Goal: Information Seeking & Learning: Learn about a topic

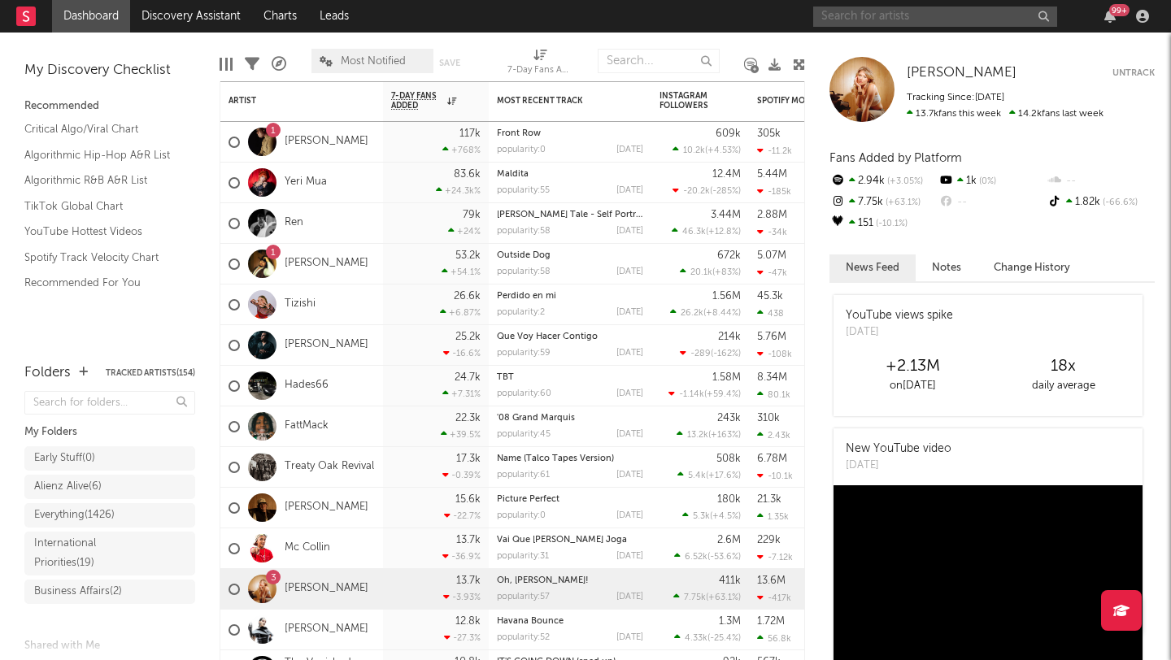
click at [861, 11] on input "text" at bounding box center [935, 17] width 244 height 20
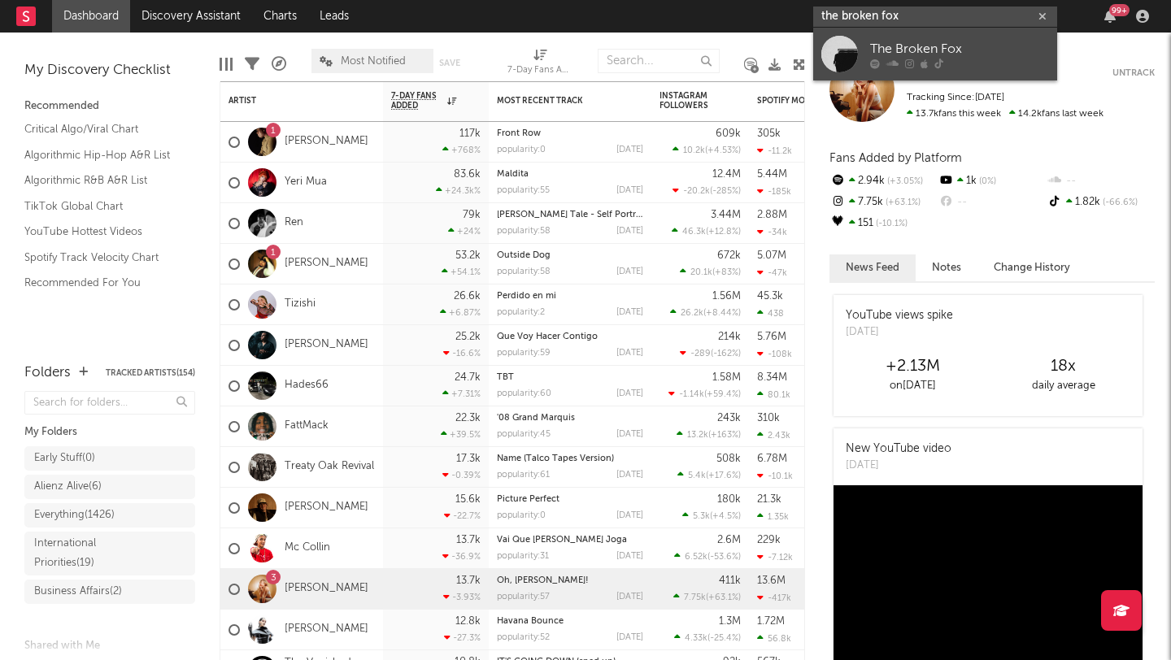
type input "the broken fox"
click at [881, 55] on div "The Broken Fox" at bounding box center [959, 49] width 179 height 20
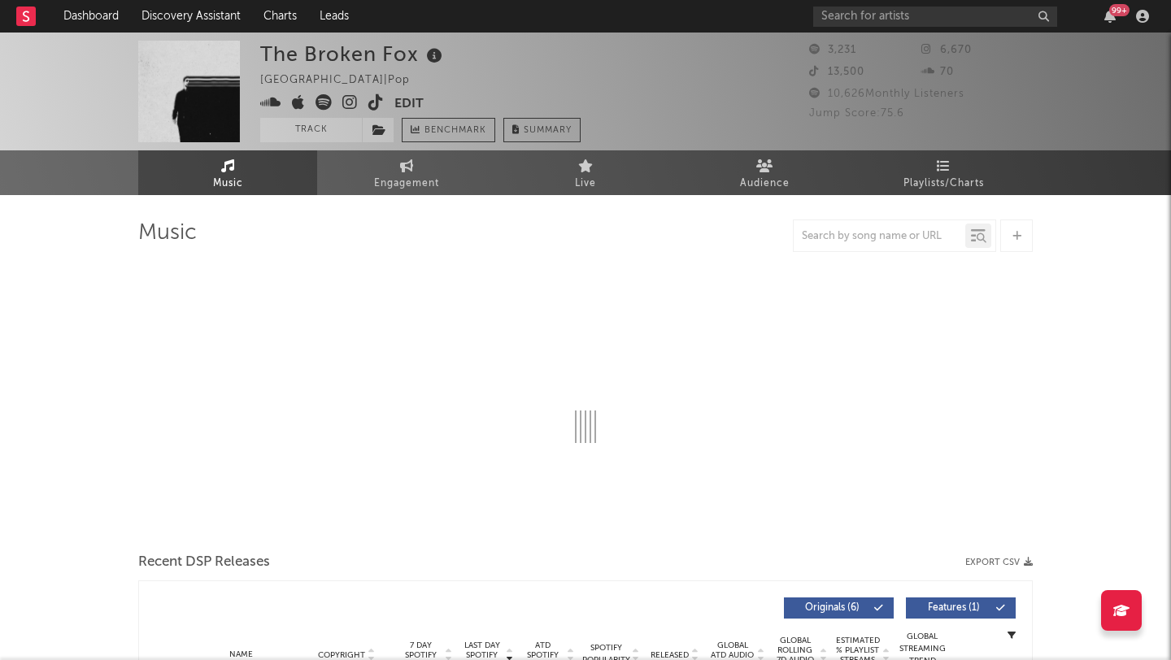
select select "1w"
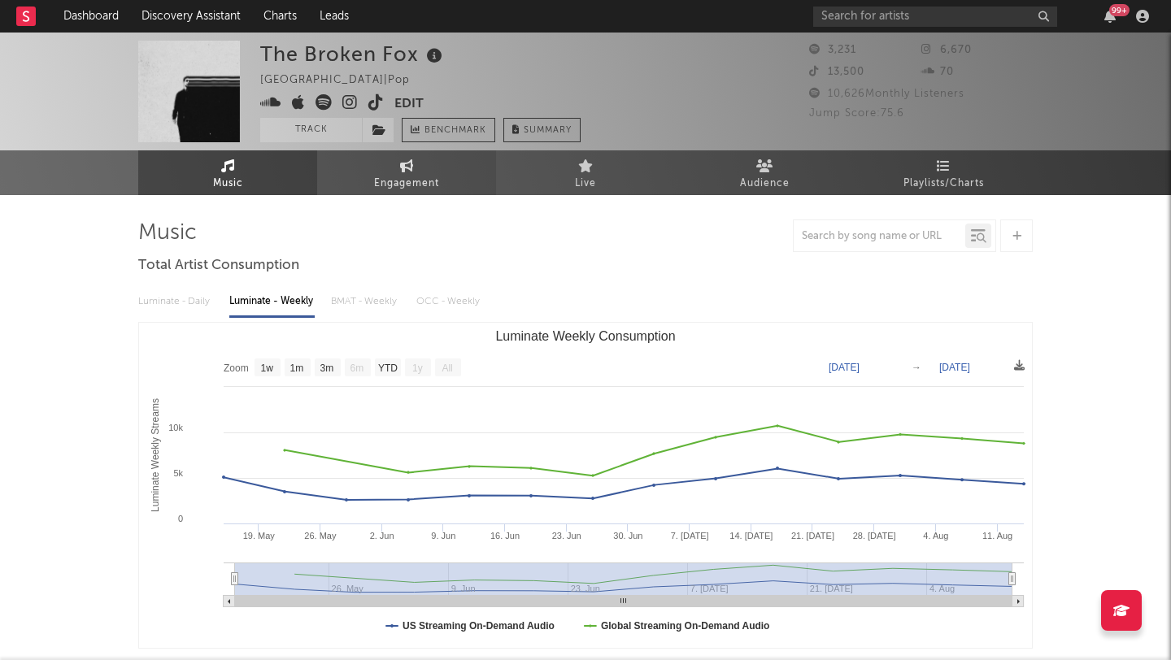
click at [388, 171] on link "Engagement" at bounding box center [406, 172] width 179 height 45
select select "1w"
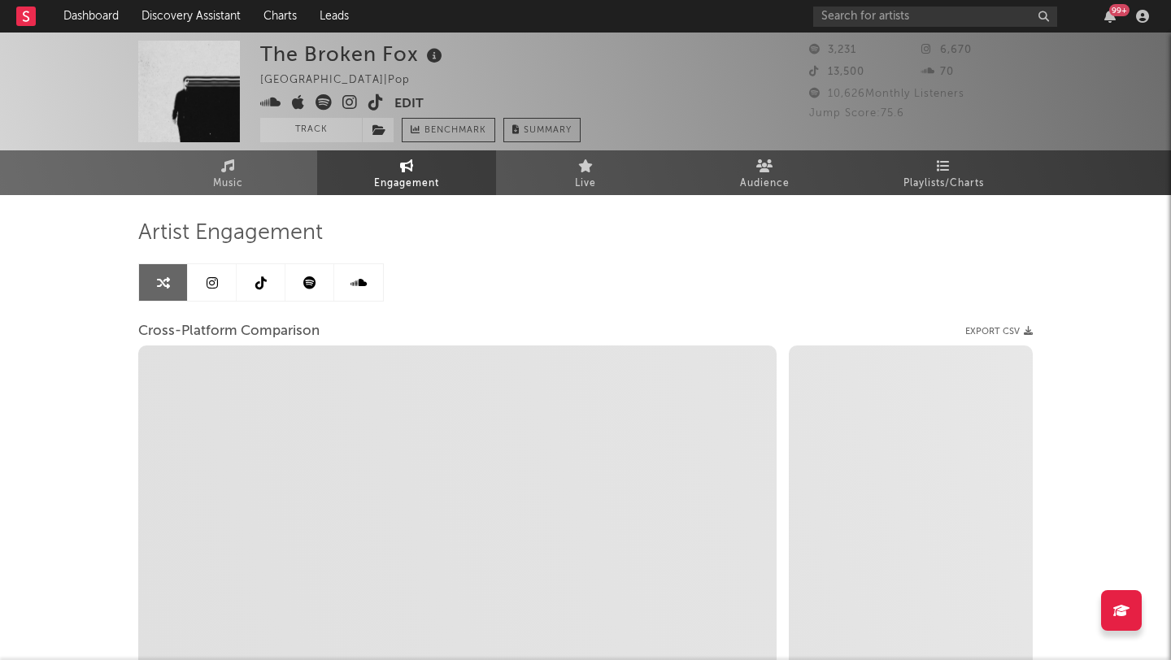
scroll to position [226, 0]
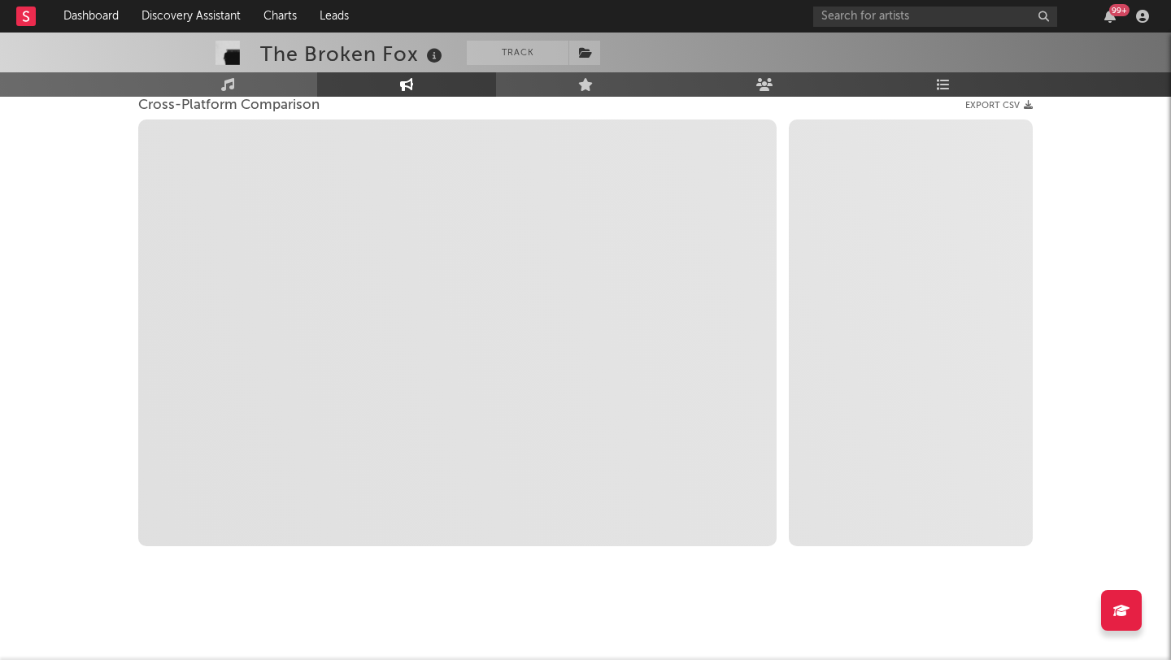
select select "1m"
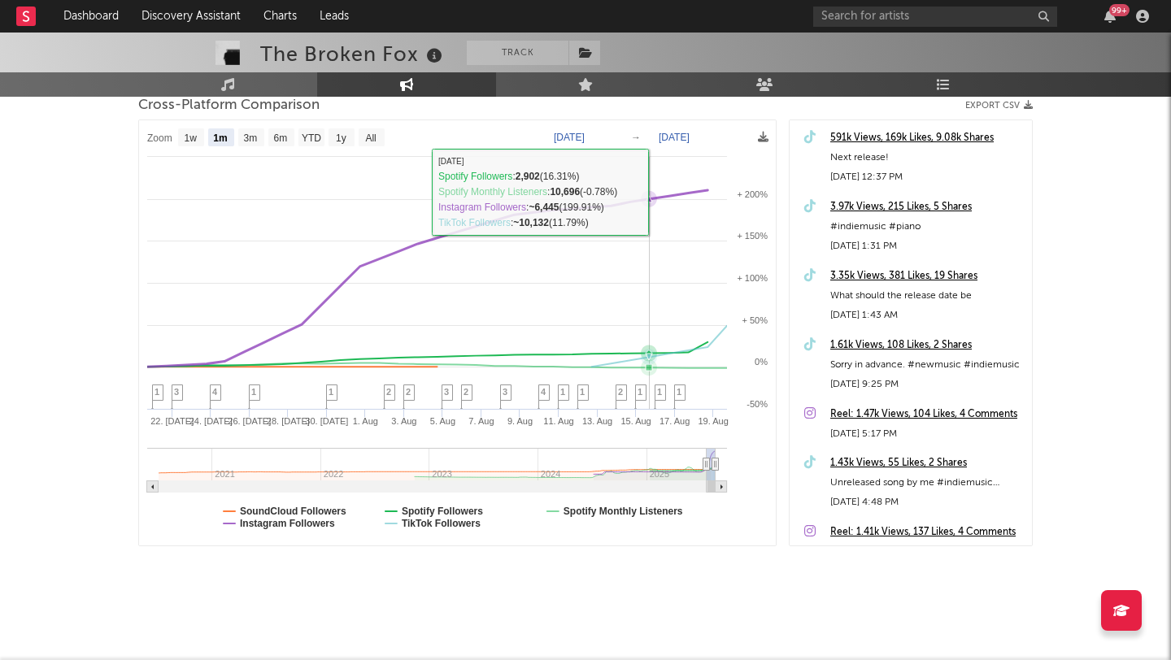
scroll to position [0, 0]
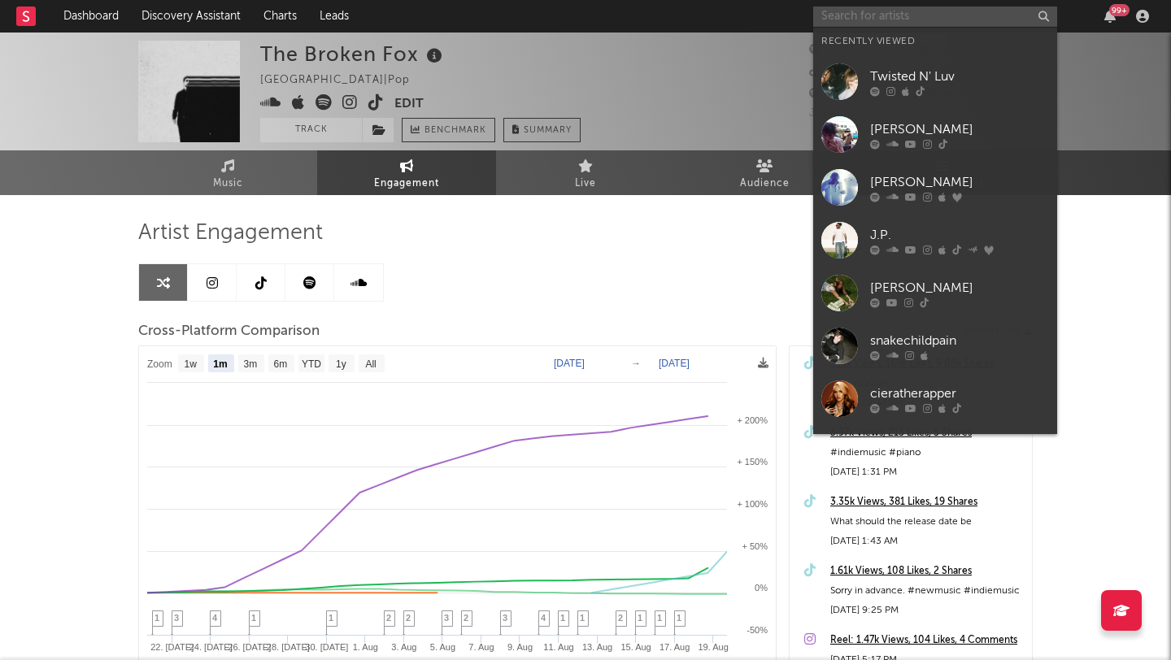
click at [900, 23] on input "text" at bounding box center [935, 17] width 244 height 20
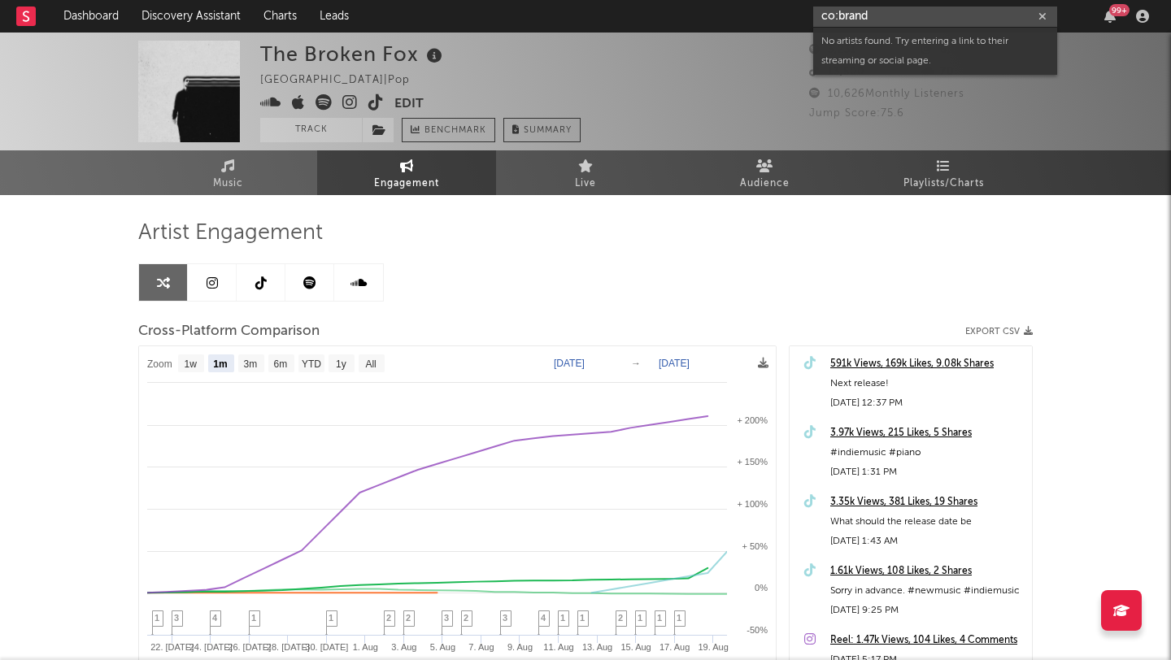
type input "co:brand"
click at [858, 16] on input "co:brand" at bounding box center [935, 17] width 244 height 20
click at [96, 16] on link "Dashboard" at bounding box center [91, 16] width 78 height 33
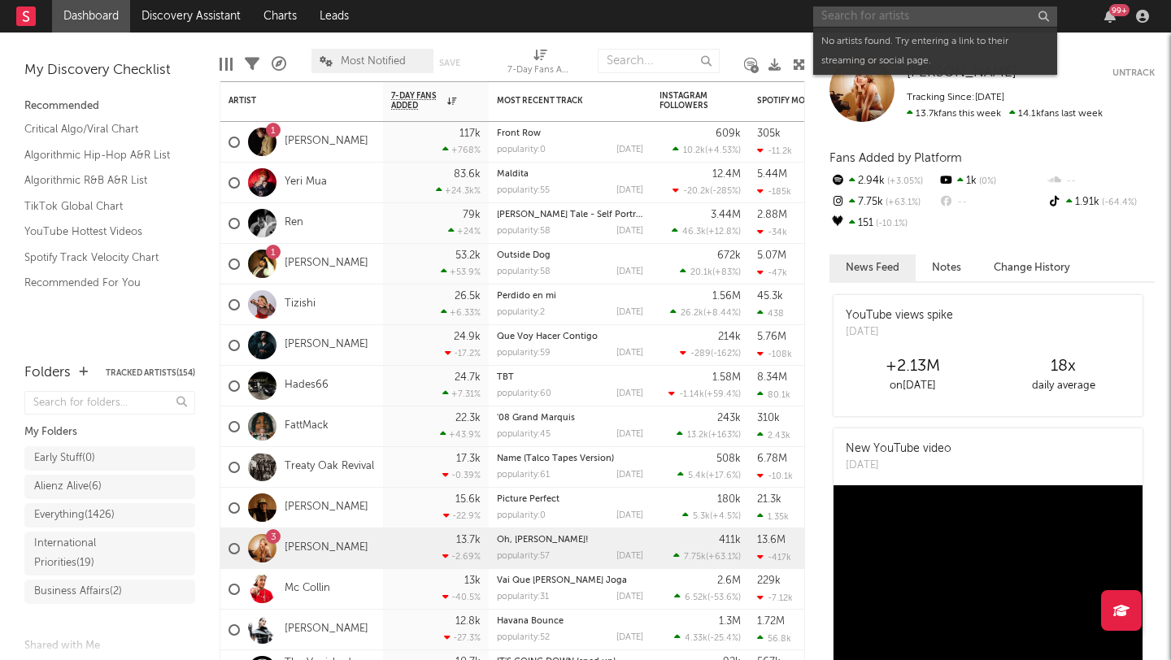
click at [870, 7] on input "text" at bounding box center [935, 17] width 244 height 20
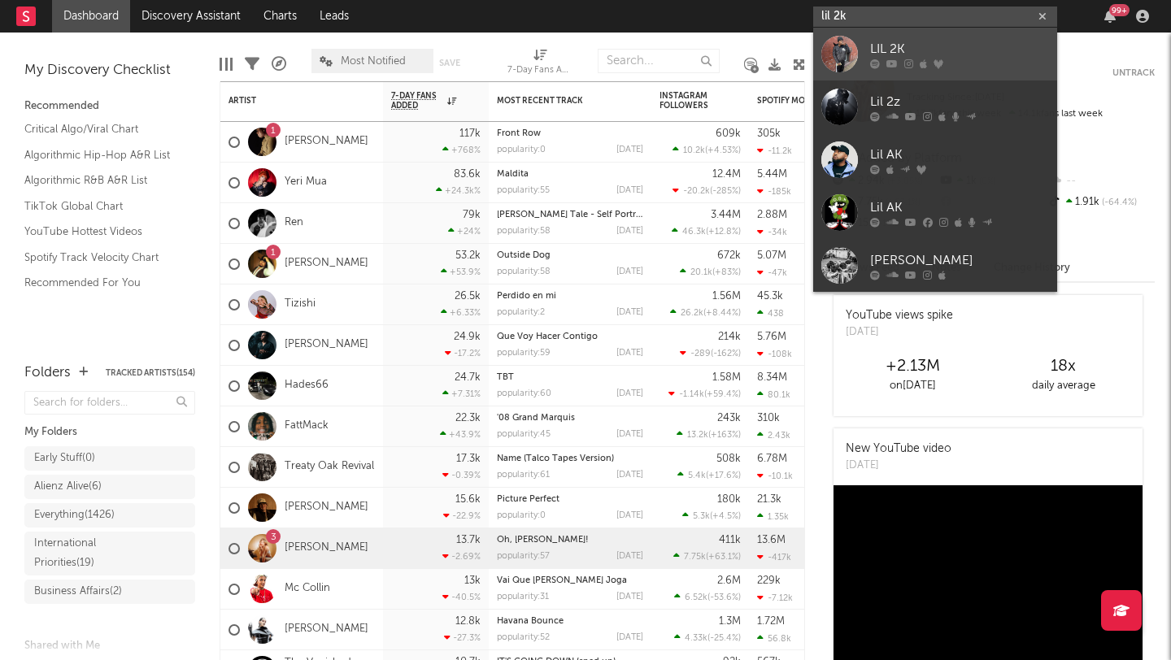
type input "lil 2k"
click at [881, 46] on div "LIL 2K" at bounding box center [959, 49] width 179 height 20
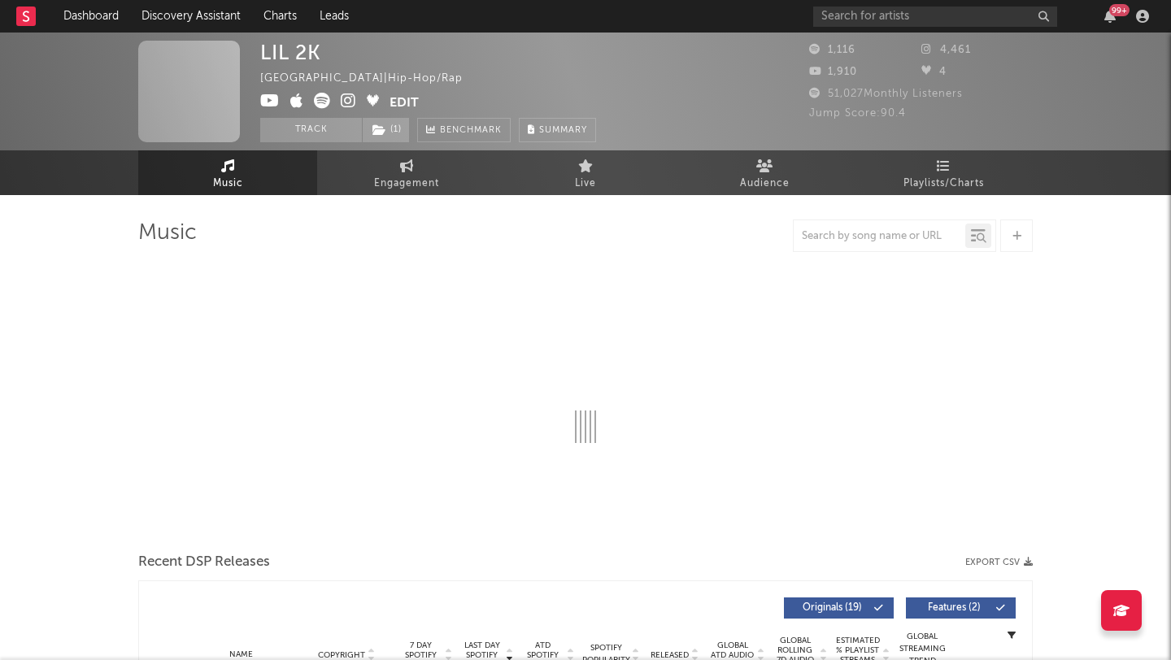
select select "6m"
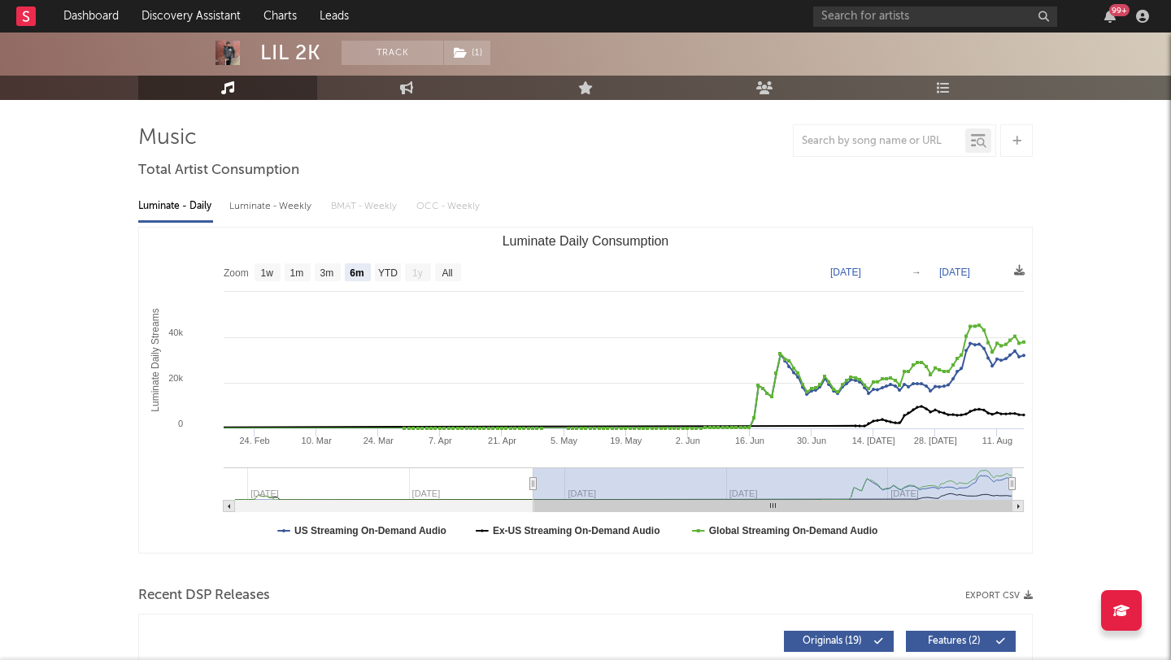
scroll to position [63, 0]
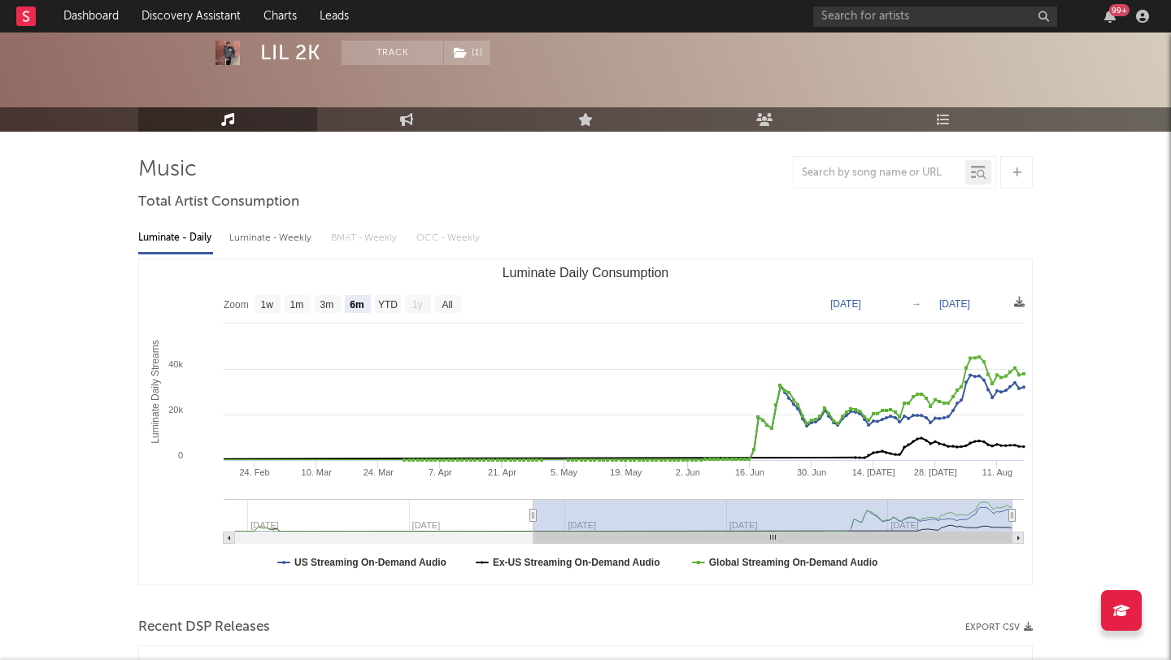
click at [396, 111] on link "Engagement" at bounding box center [406, 119] width 179 height 24
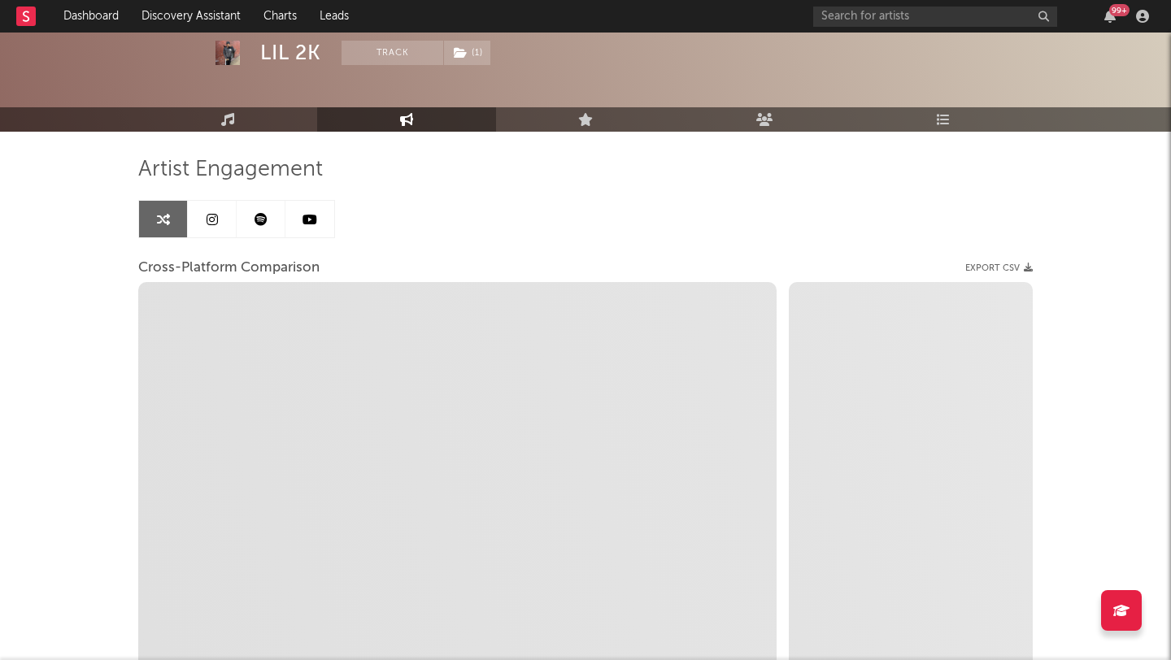
select select "1w"
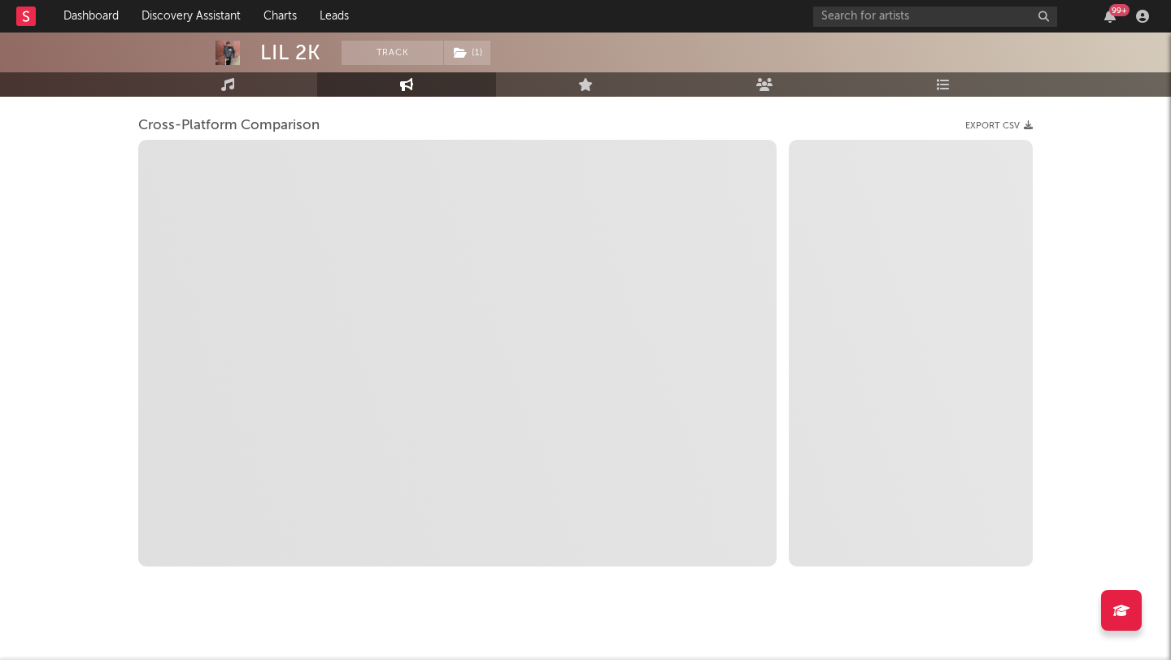
scroll to position [226, 0]
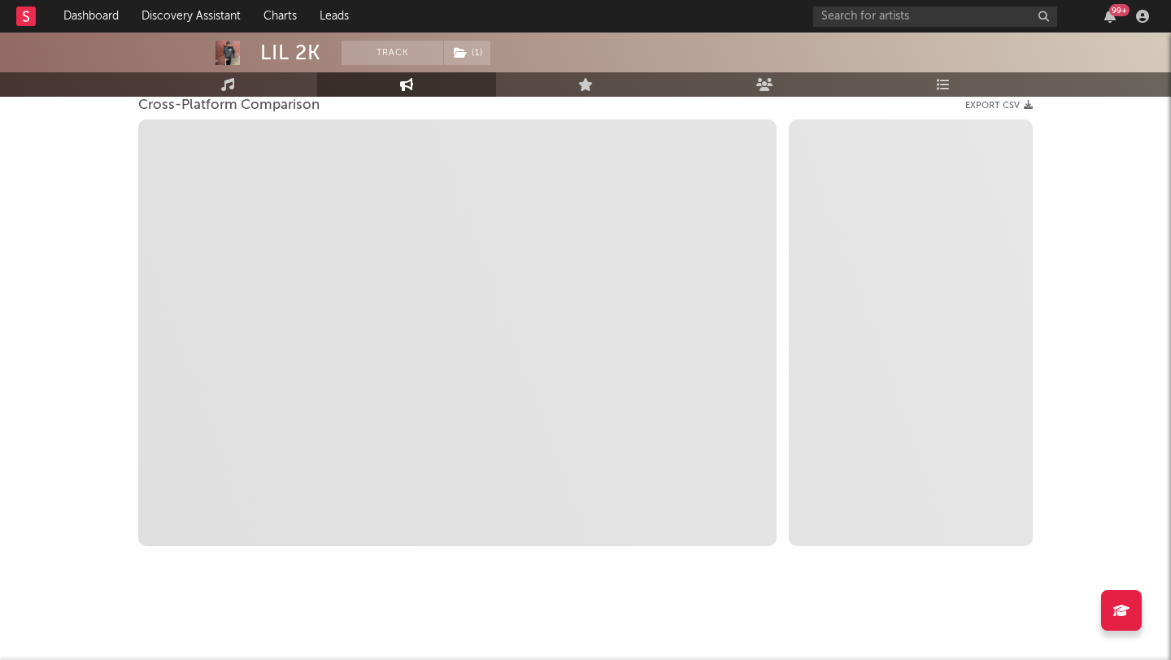
select select "1m"
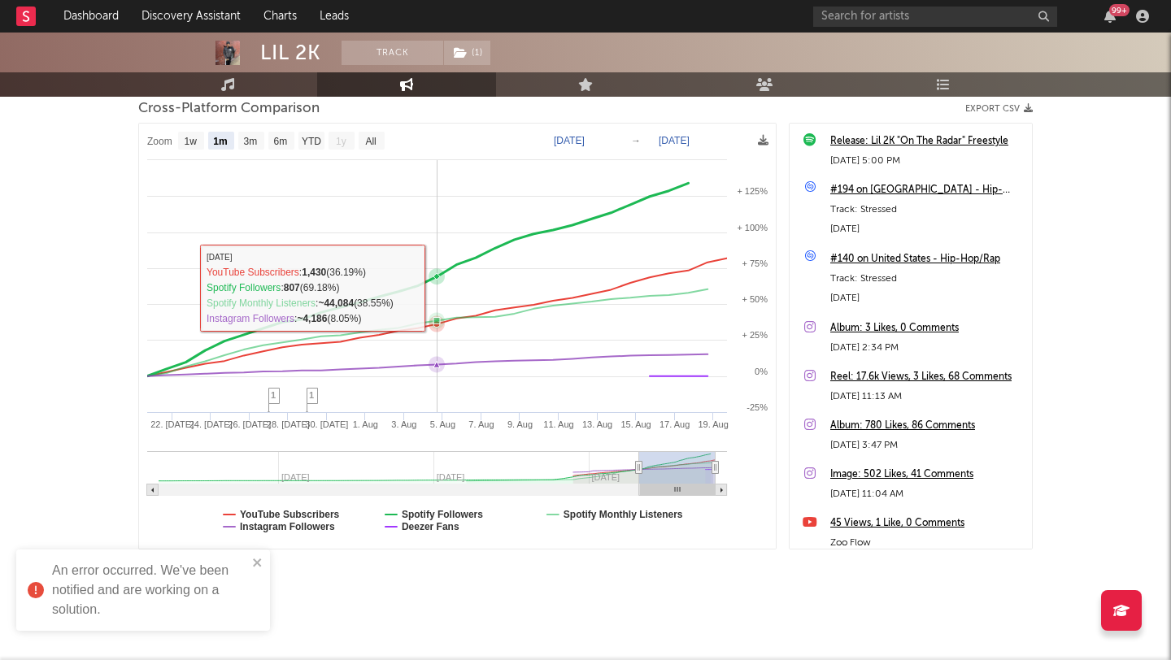
scroll to position [0, 0]
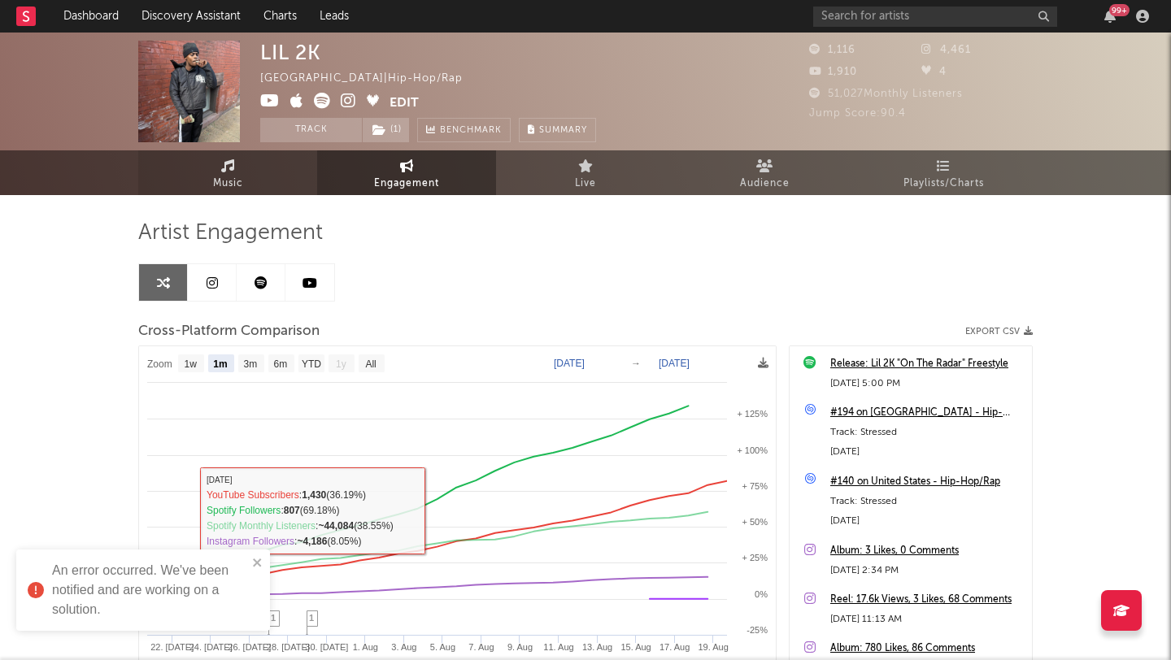
click at [217, 172] on link "Music" at bounding box center [227, 172] width 179 height 45
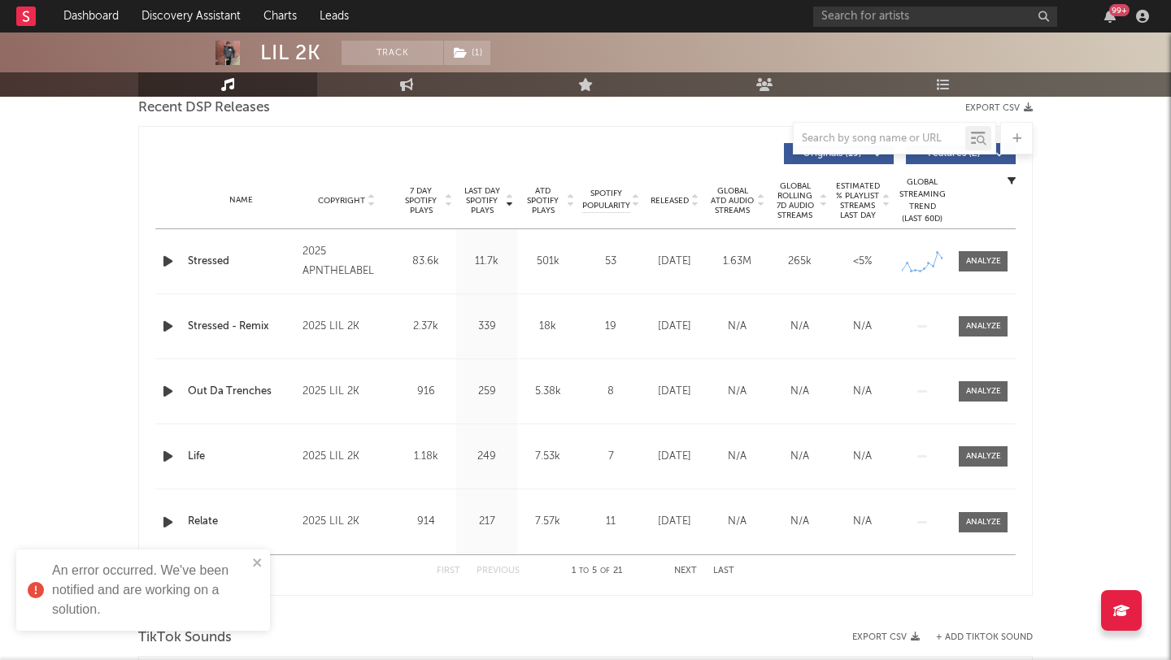
select select "6m"
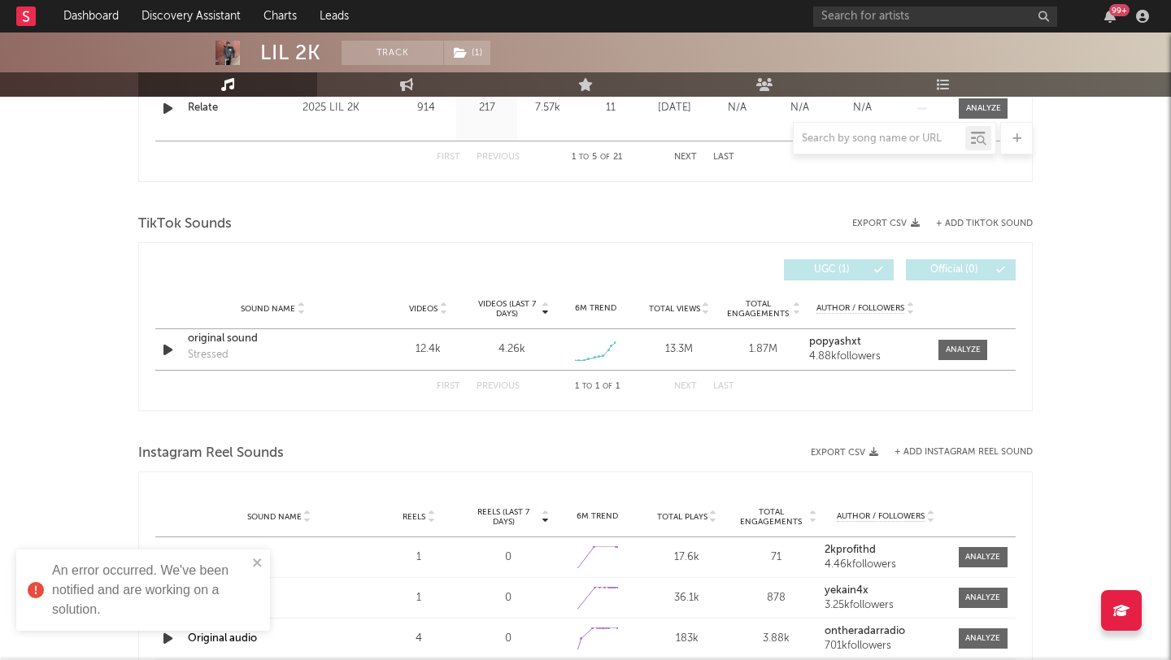
scroll to position [1018, 0]
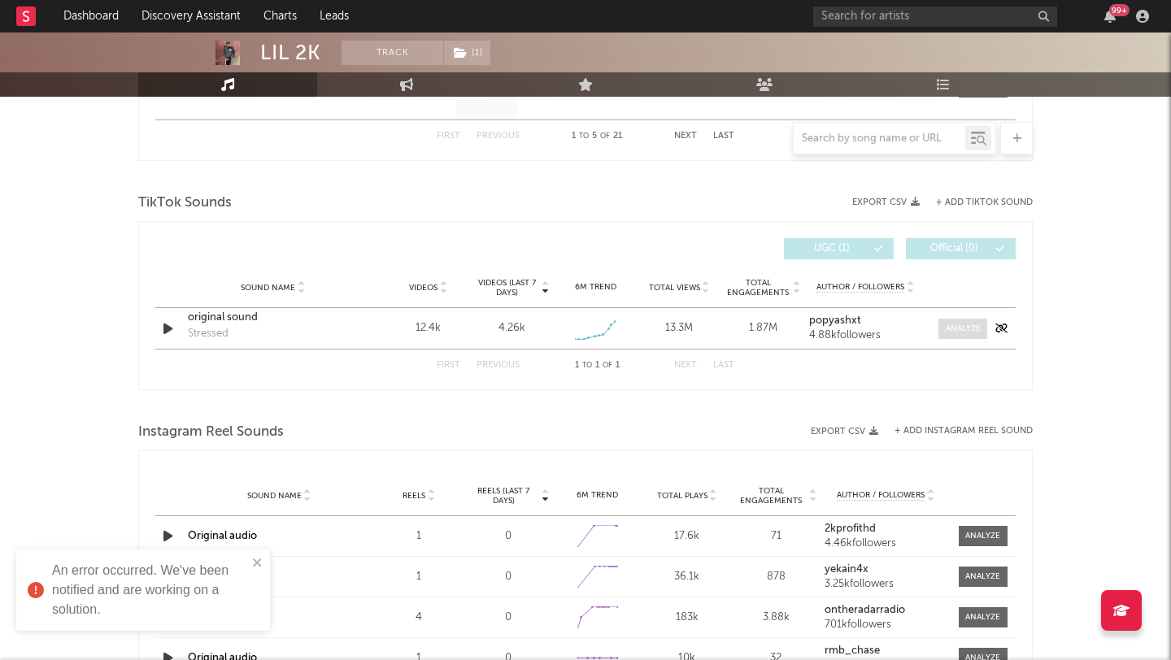
click at [951, 323] on div at bounding box center [963, 329] width 35 height 12
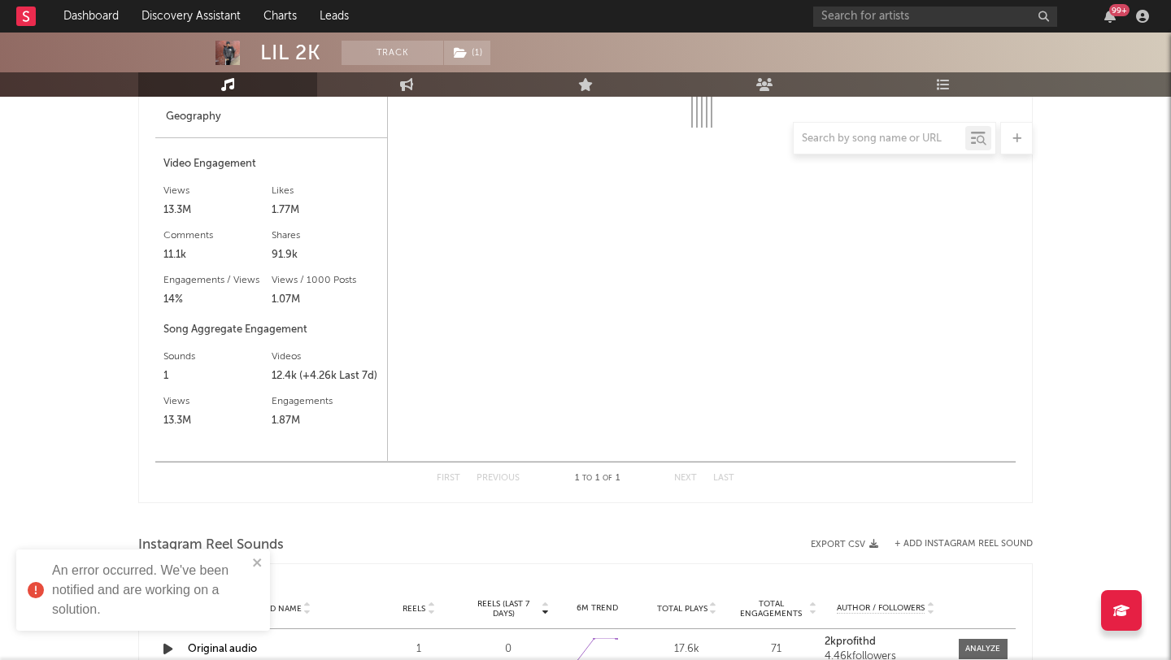
select select "1w"
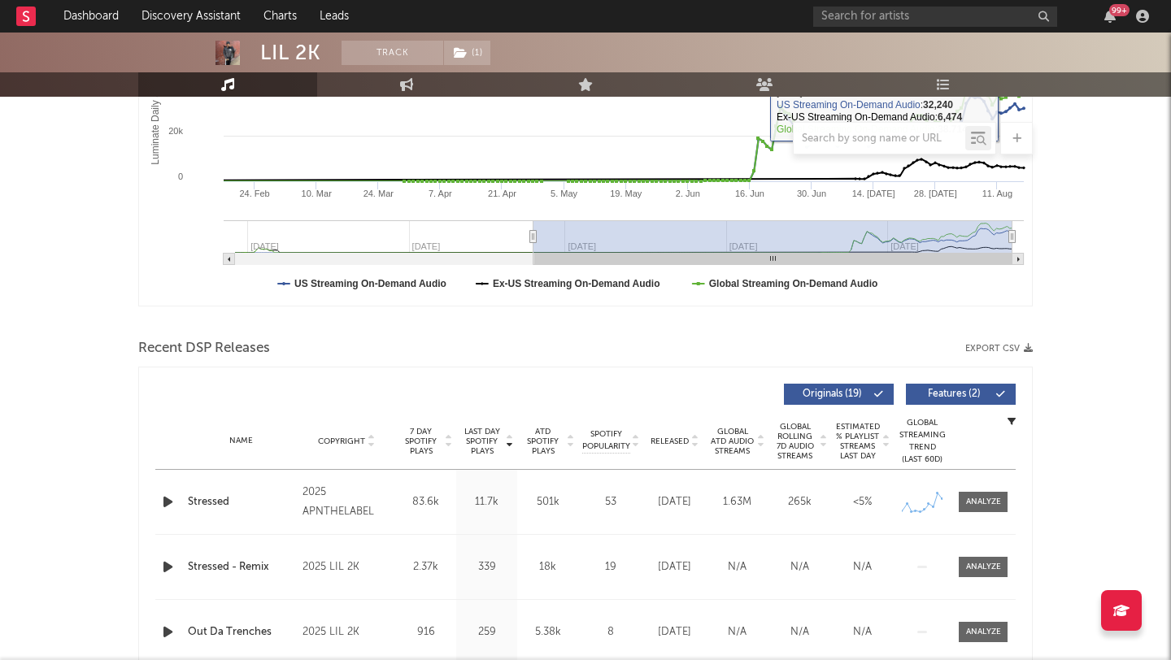
scroll to position [368, 0]
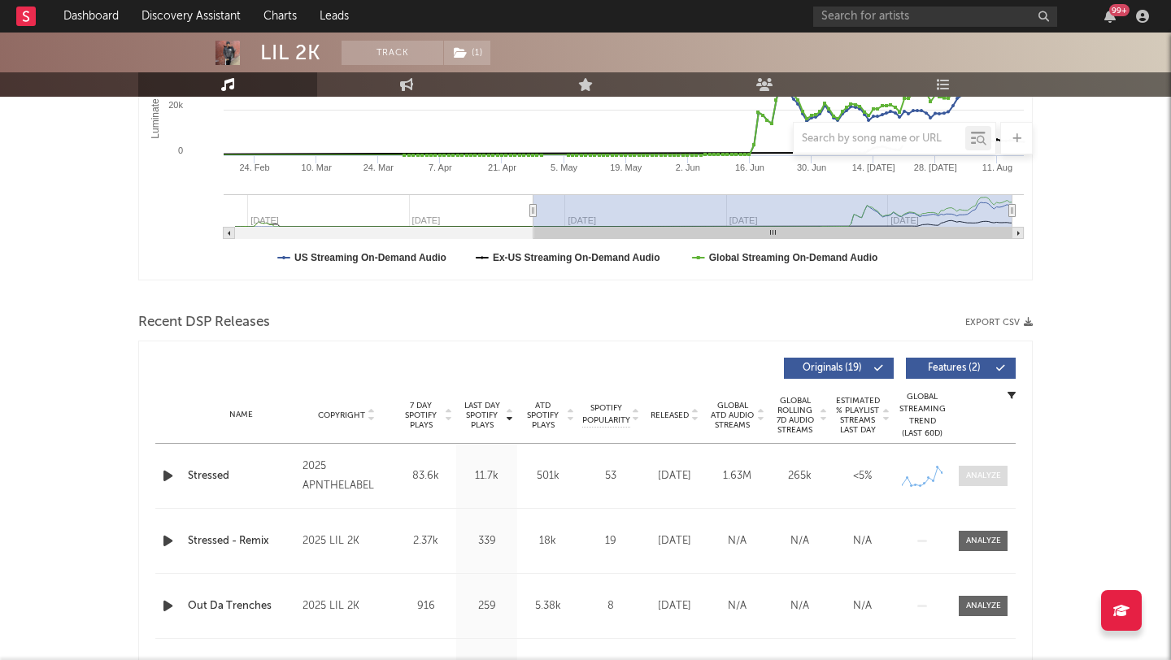
click at [986, 478] on div at bounding box center [983, 476] width 35 height 12
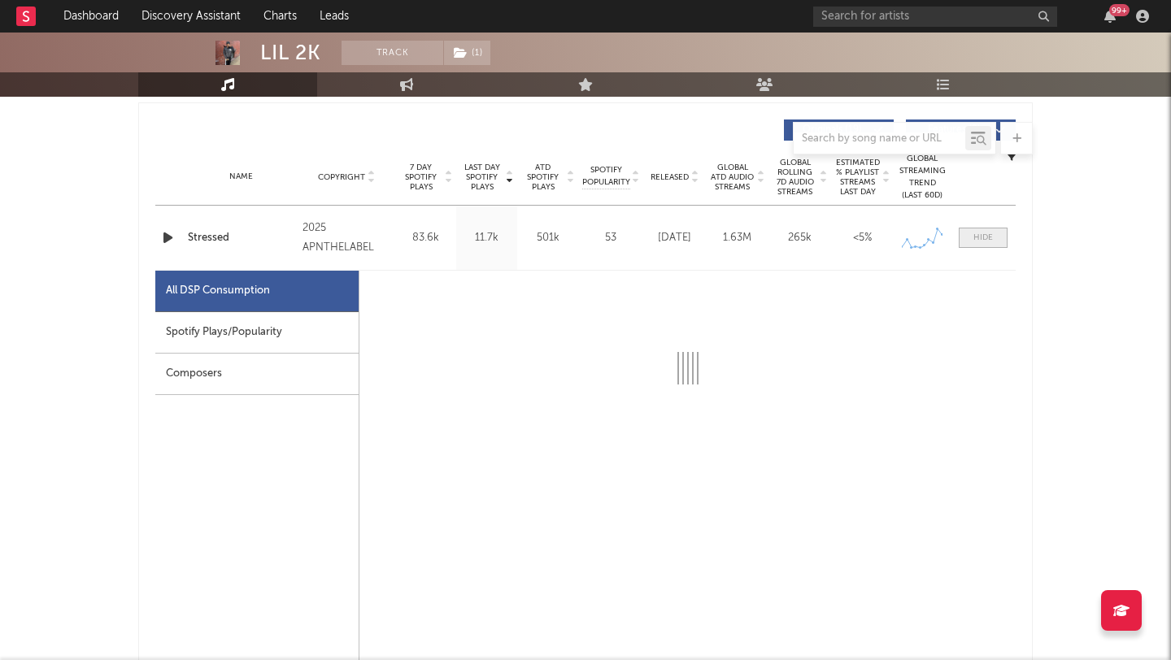
scroll to position [634, 0]
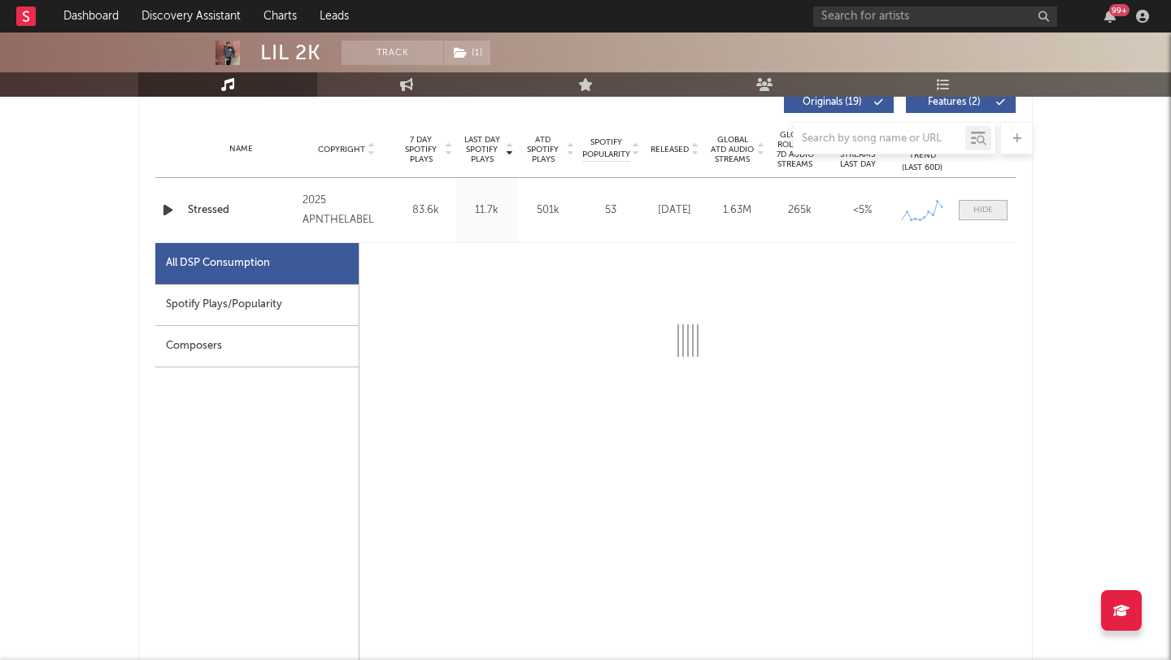
select select "1w"
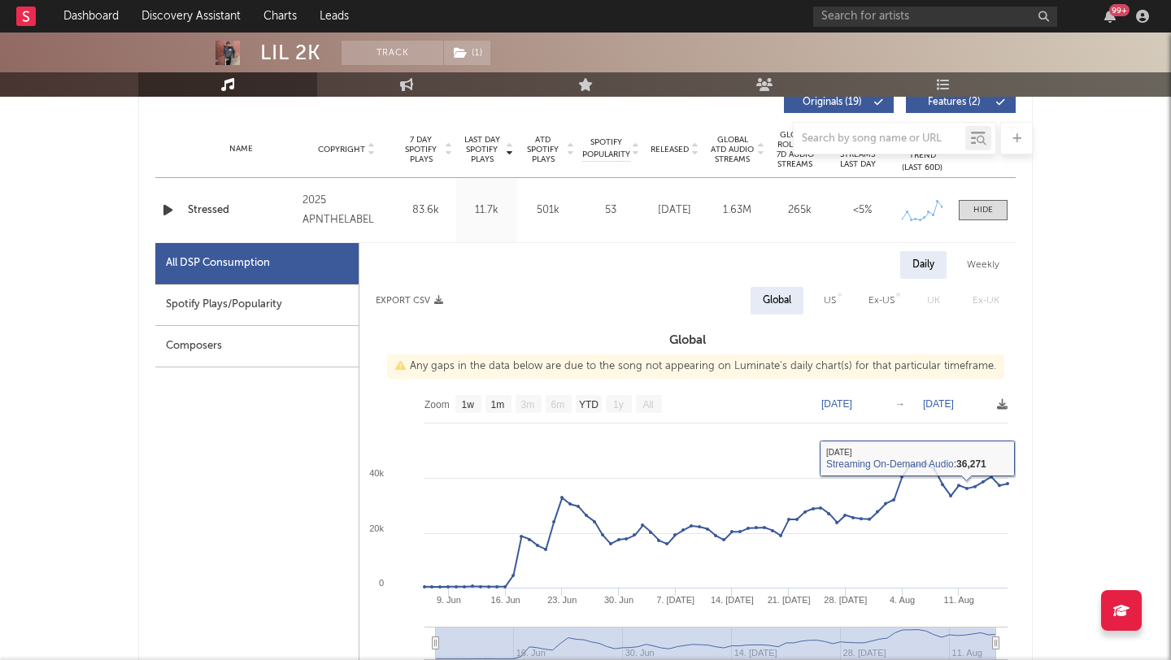
click at [847, 305] on div "US" at bounding box center [830, 301] width 37 height 28
select select "1w"
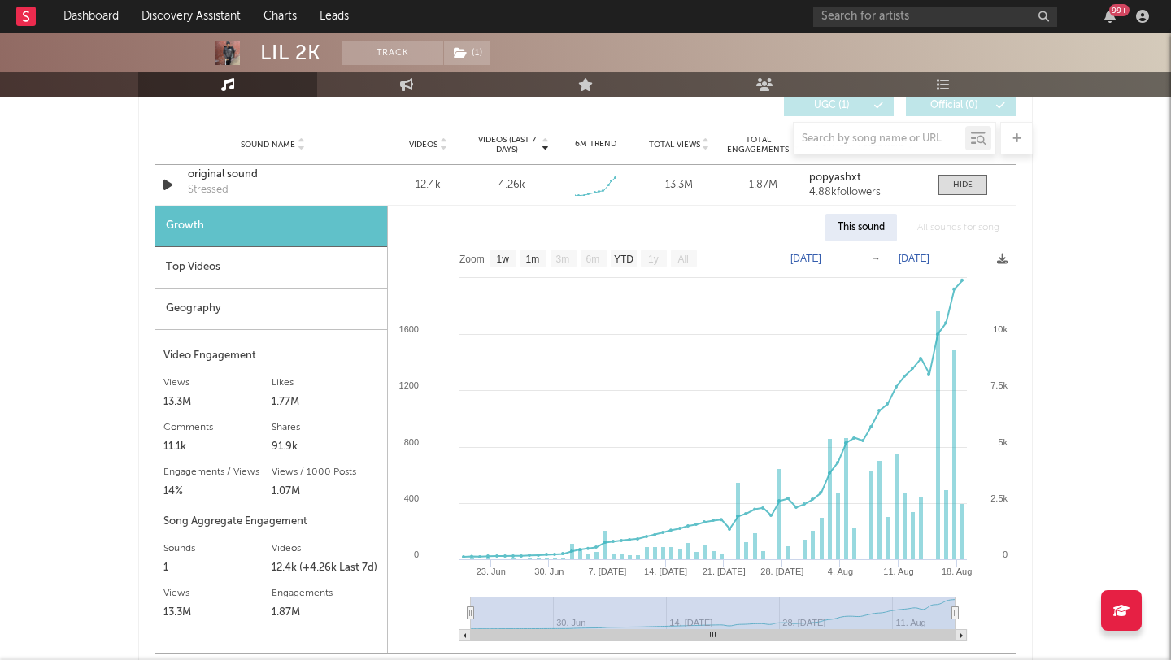
scroll to position [1955, 0]
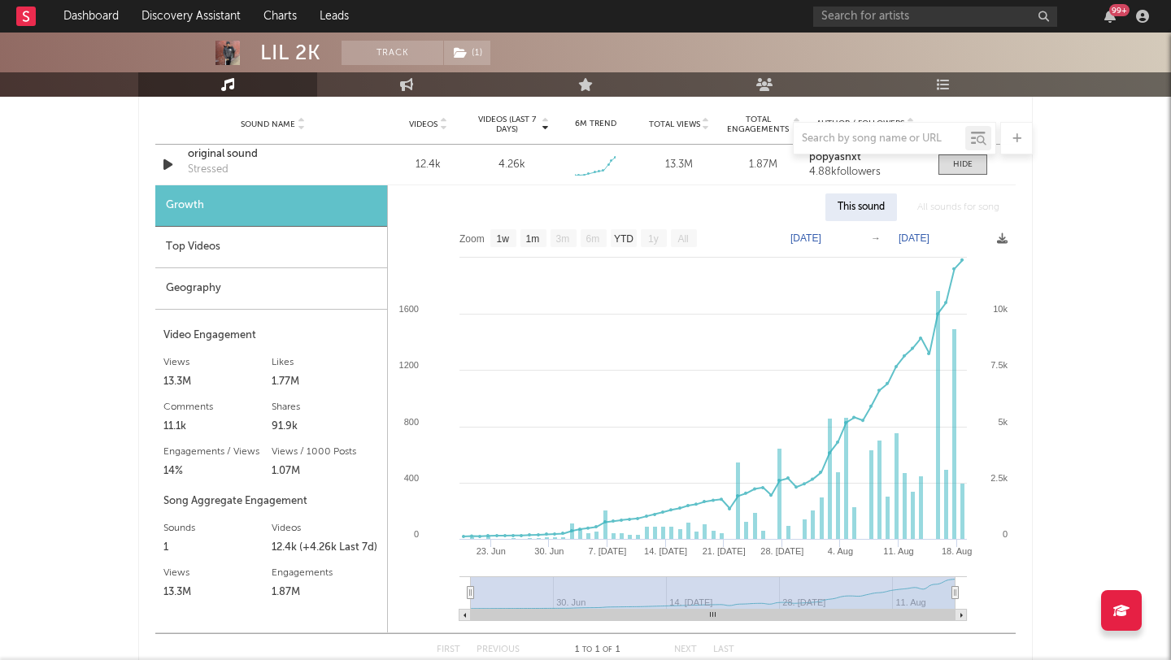
click at [872, 5] on div "99 +" at bounding box center [984, 16] width 342 height 33
click at [868, 9] on input "text" at bounding box center [935, 17] width 244 height 20
type input "bella kay"
click at [893, 9] on input "bella kay" at bounding box center [935, 17] width 244 height 20
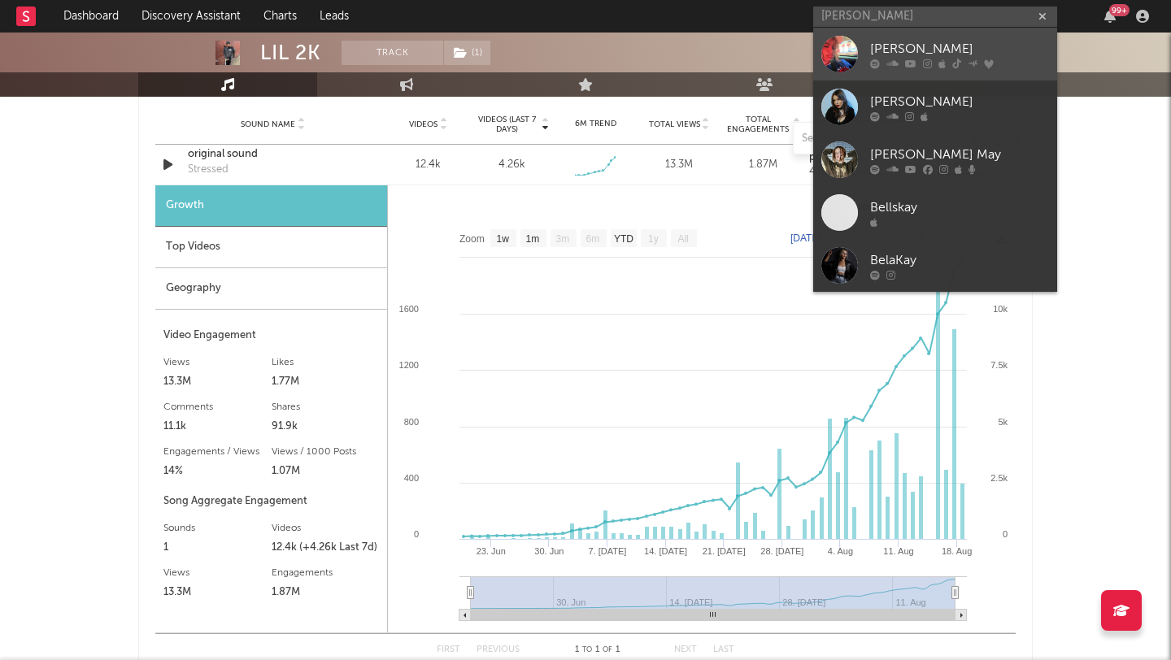
click at [899, 49] on div "[PERSON_NAME]" at bounding box center [959, 49] width 179 height 20
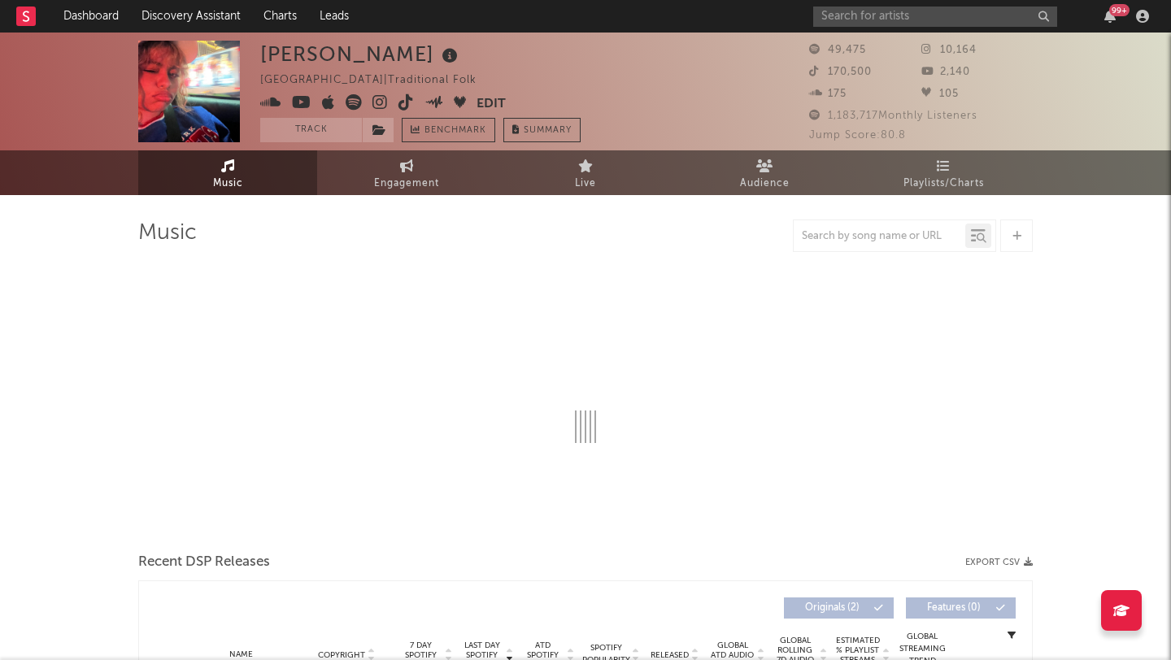
select select "1w"
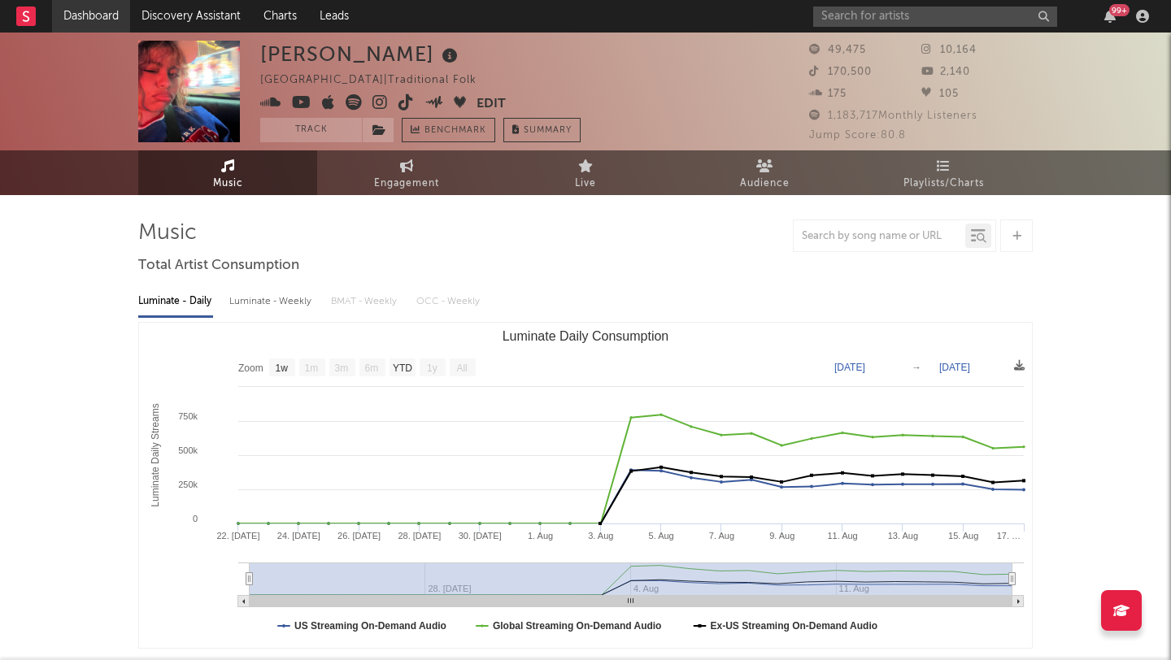
click at [98, 14] on link "Dashboard" at bounding box center [91, 16] width 78 height 33
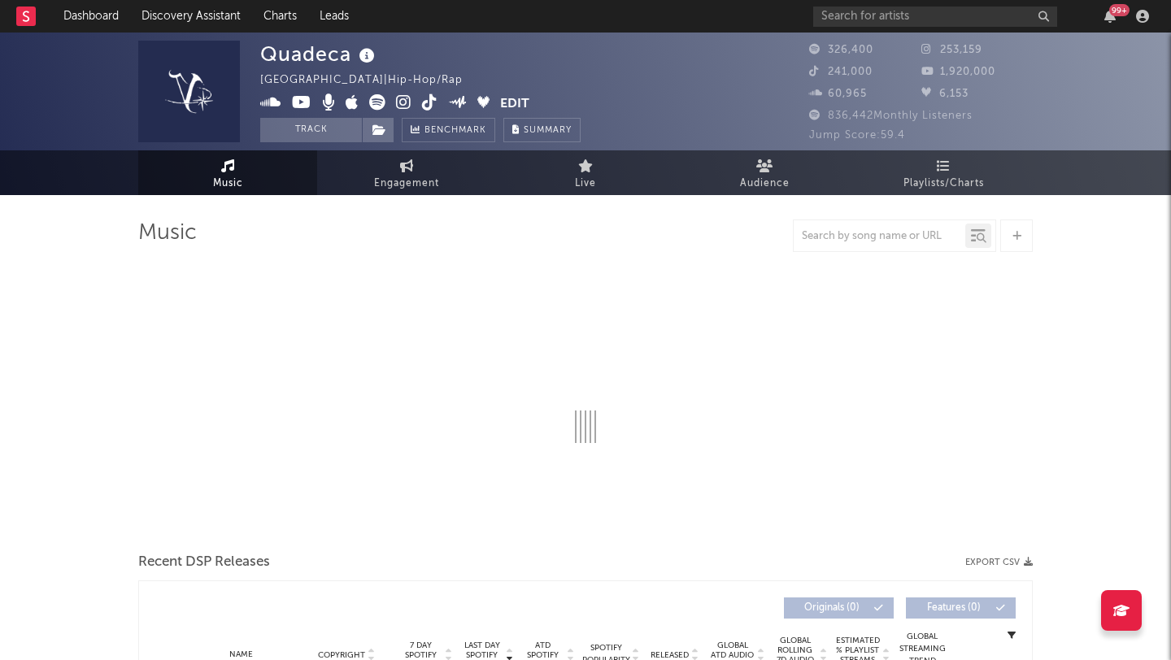
click at [378, 98] on icon at bounding box center [377, 102] width 16 height 16
select select "6m"
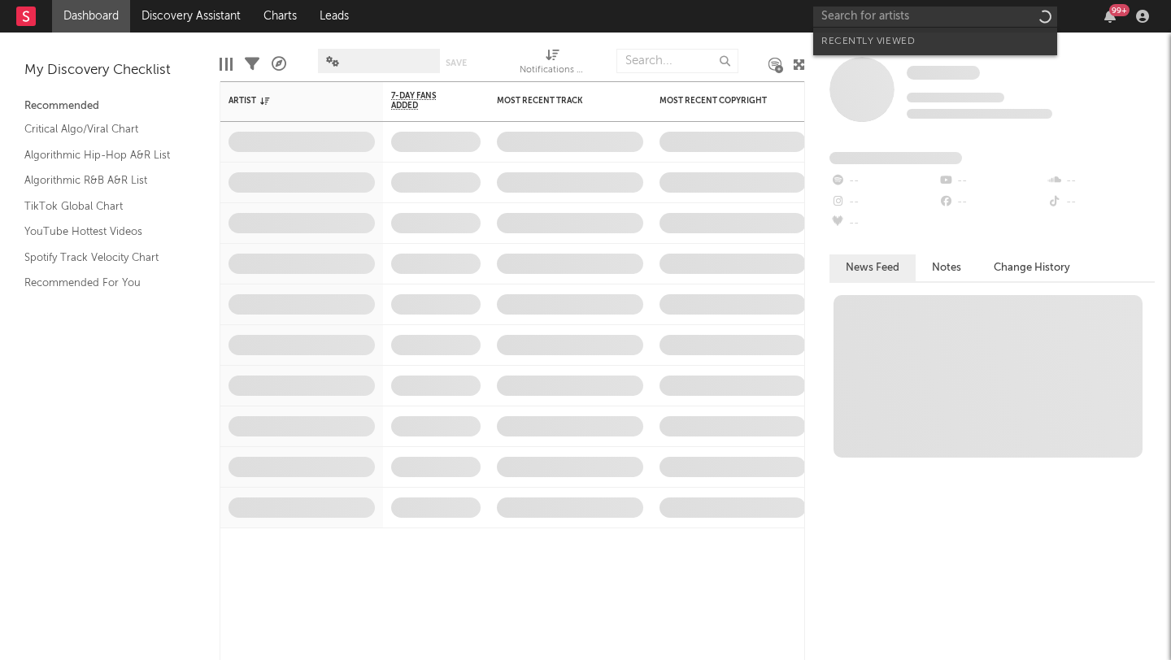
click at [914, 20] on input "text" at bounding box center [935, 17] width 244 height 20
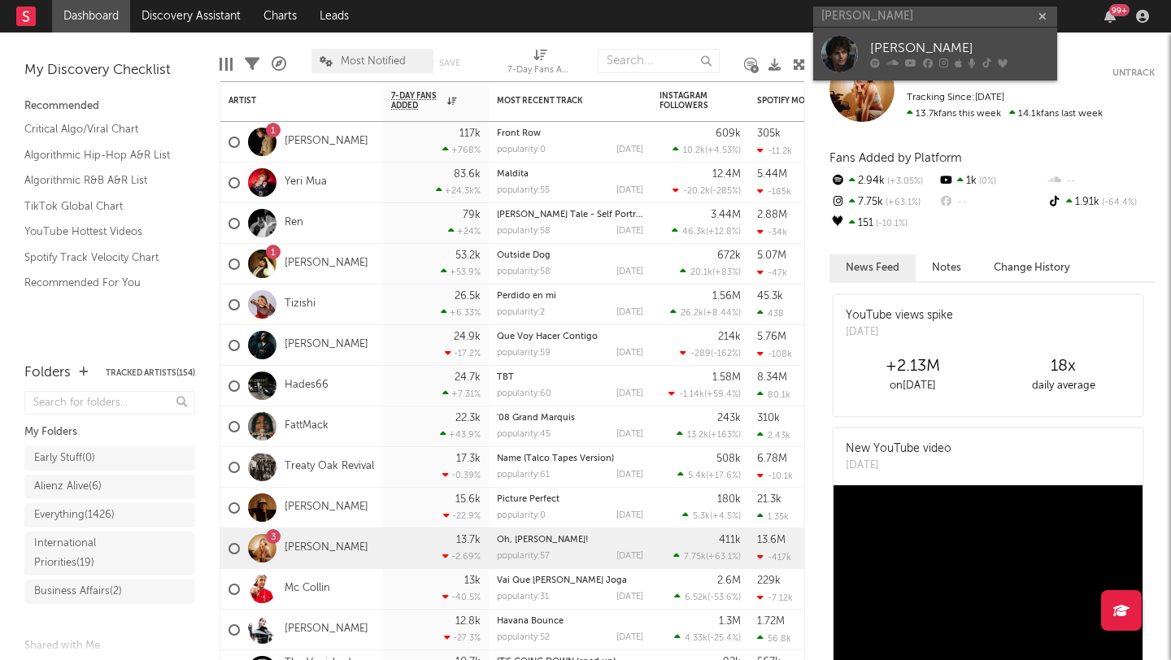
type input "jonah marais"
click at [912, 59] on icon at bounding box center [910, 64] width 11 height 10
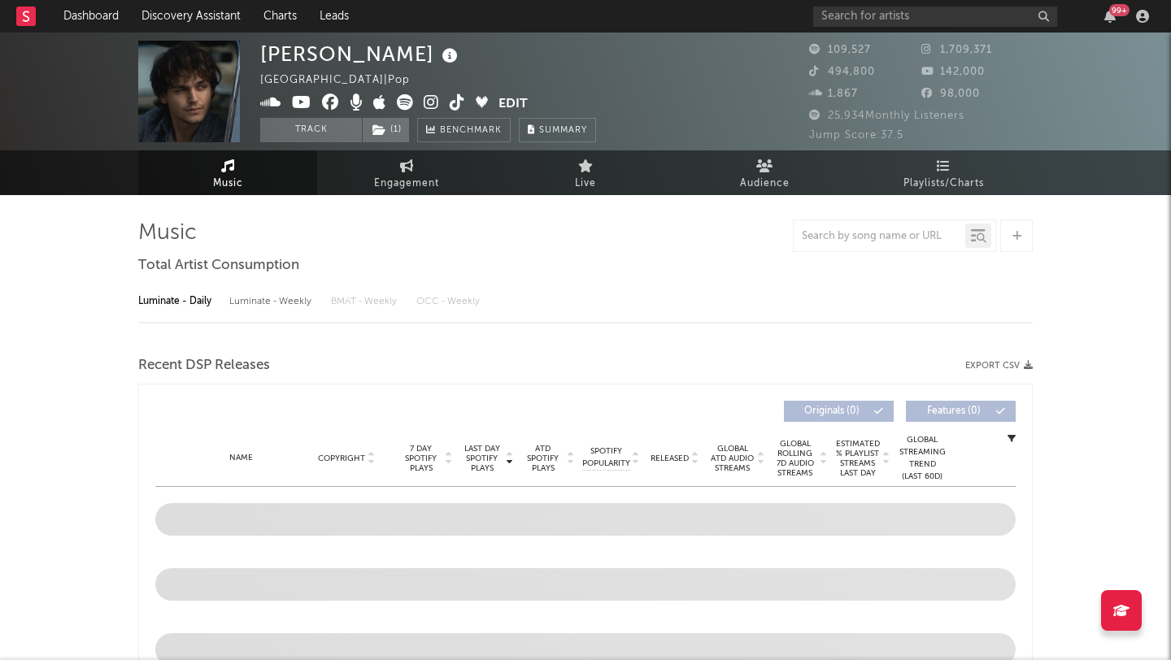
select select "6m"
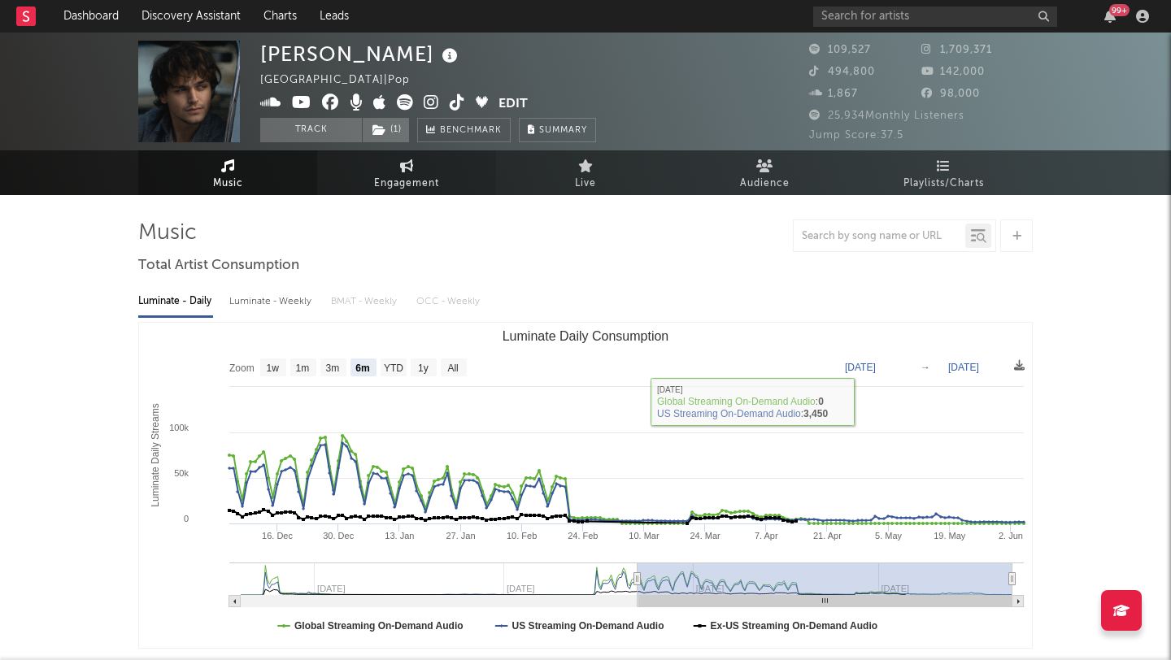
click at [423, 194] on link "Engagement" at bounding box center [406, 172] width 179 height 45
select select "1w"
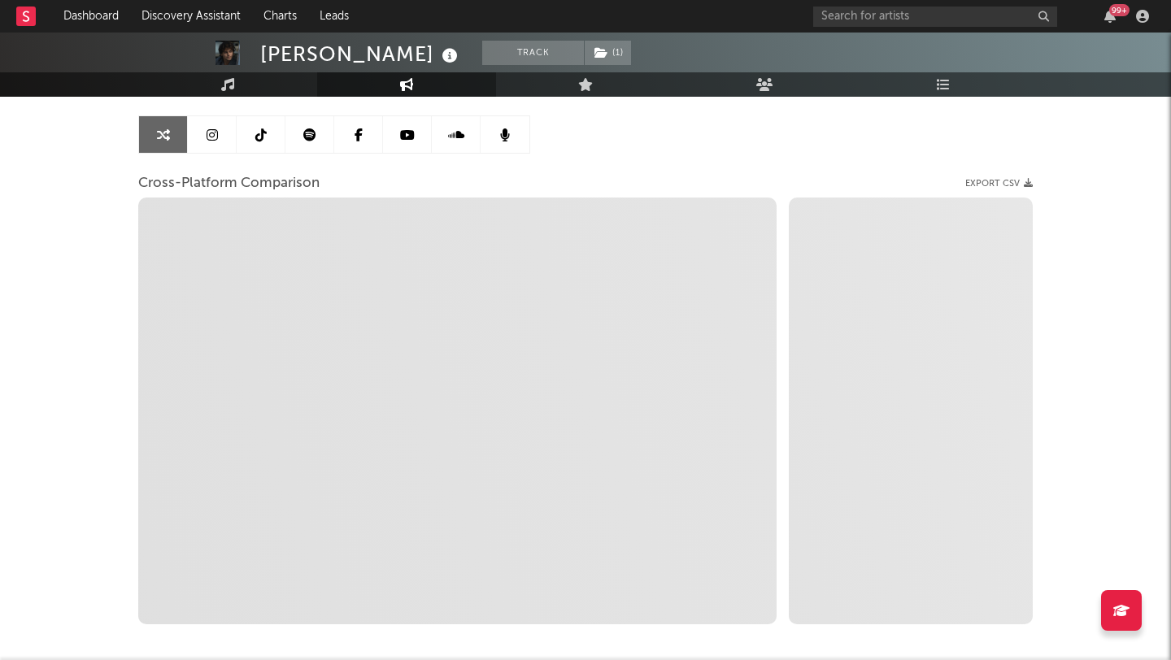
scroll to position [150, 0]
select select "1m"
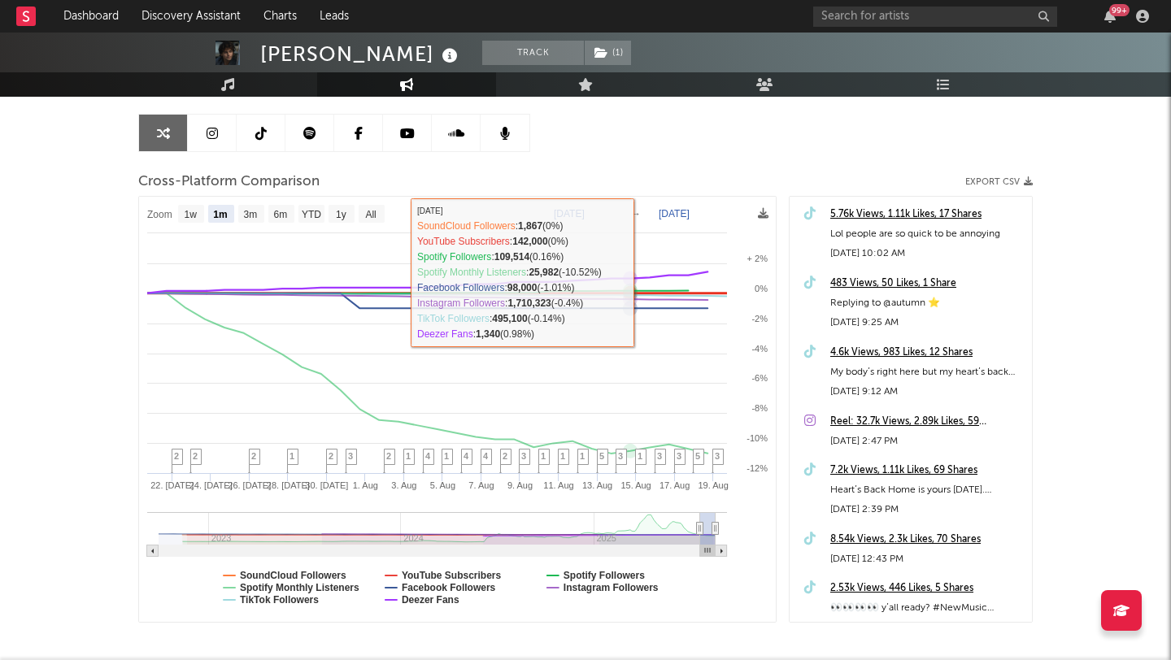
scroll to position [0, 0]
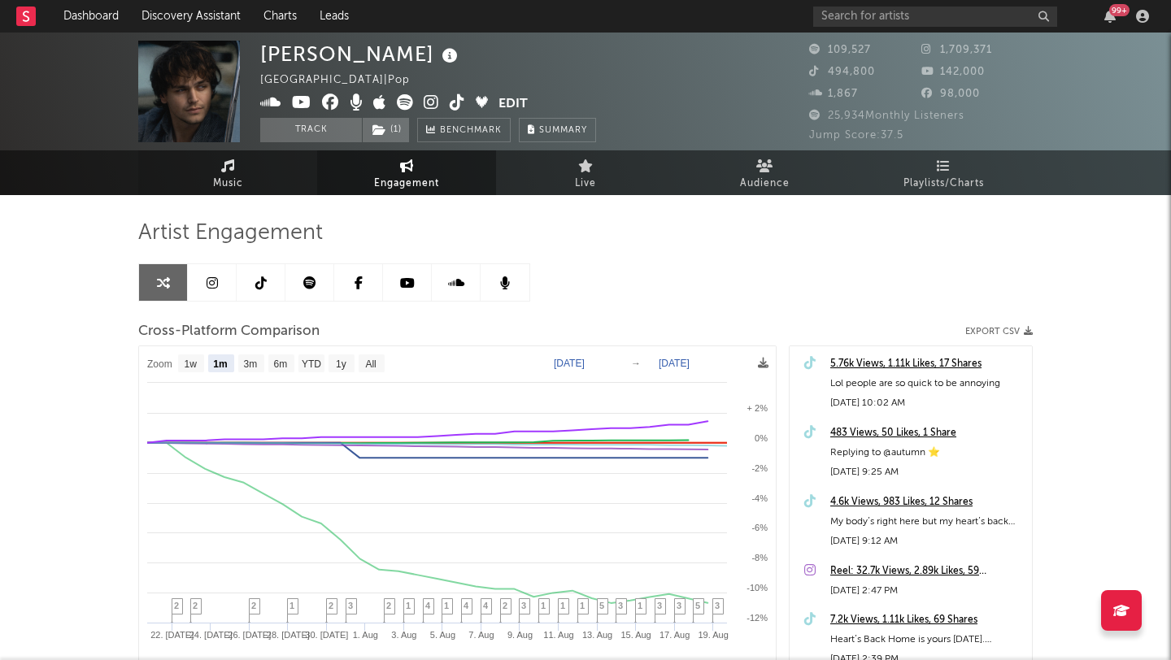
click at [233, 166] on icon at bounding box center [228, 165] width 14 height 13
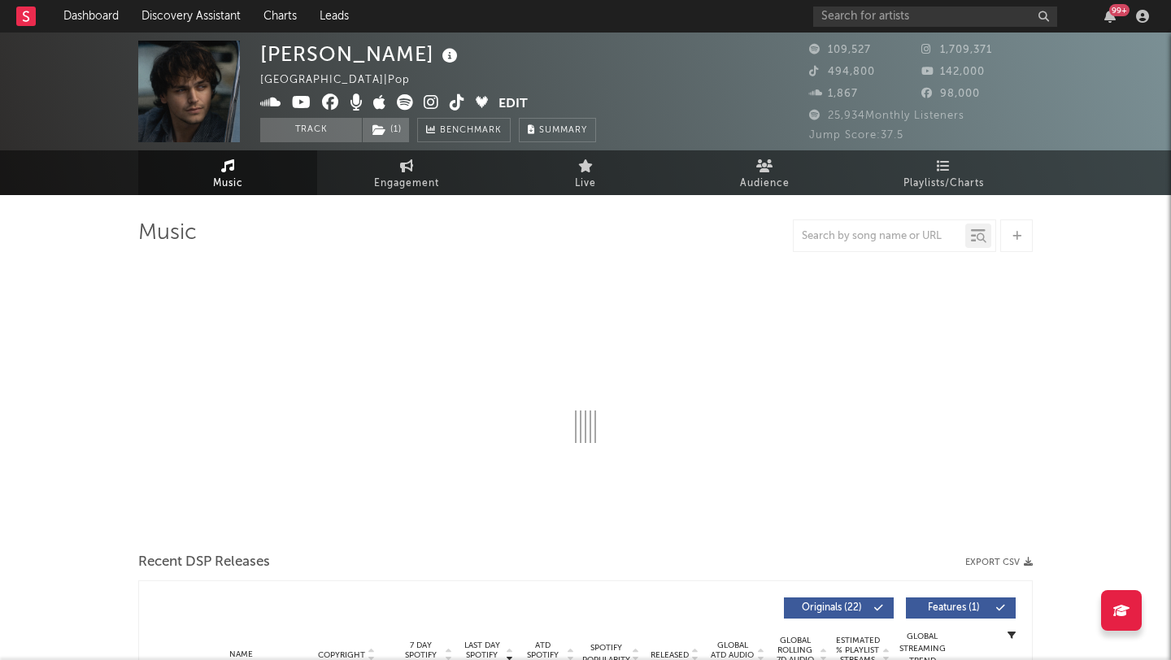
select select "6m"
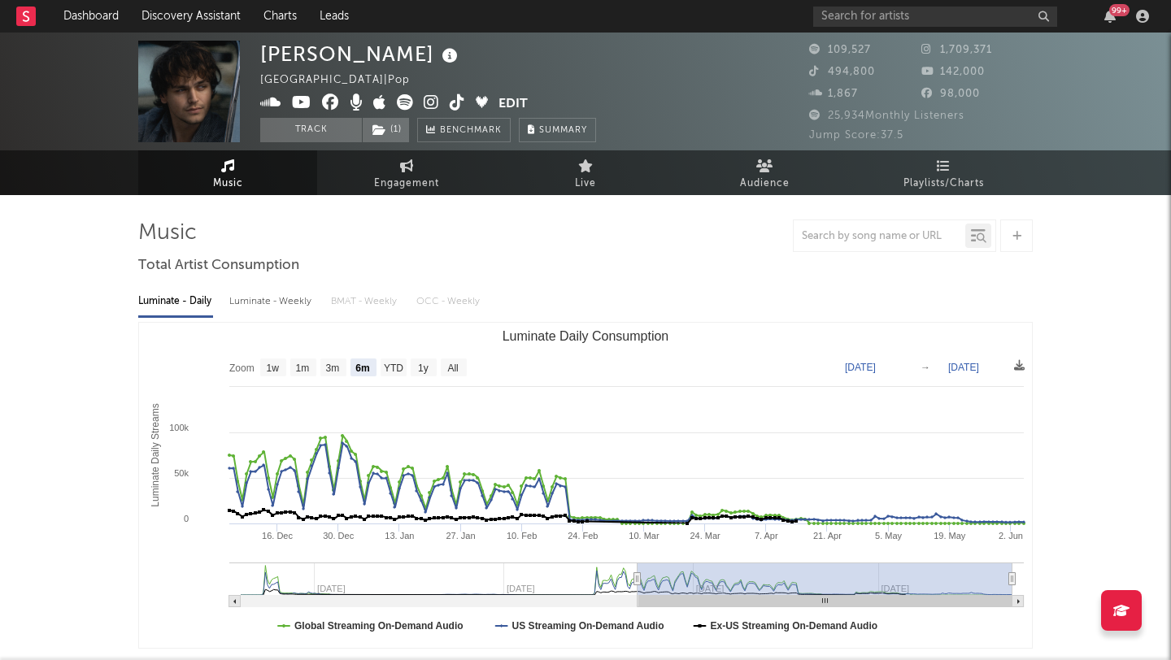
click at [429, 97] on icon at bounding box center [431, 102] width 15 height 16
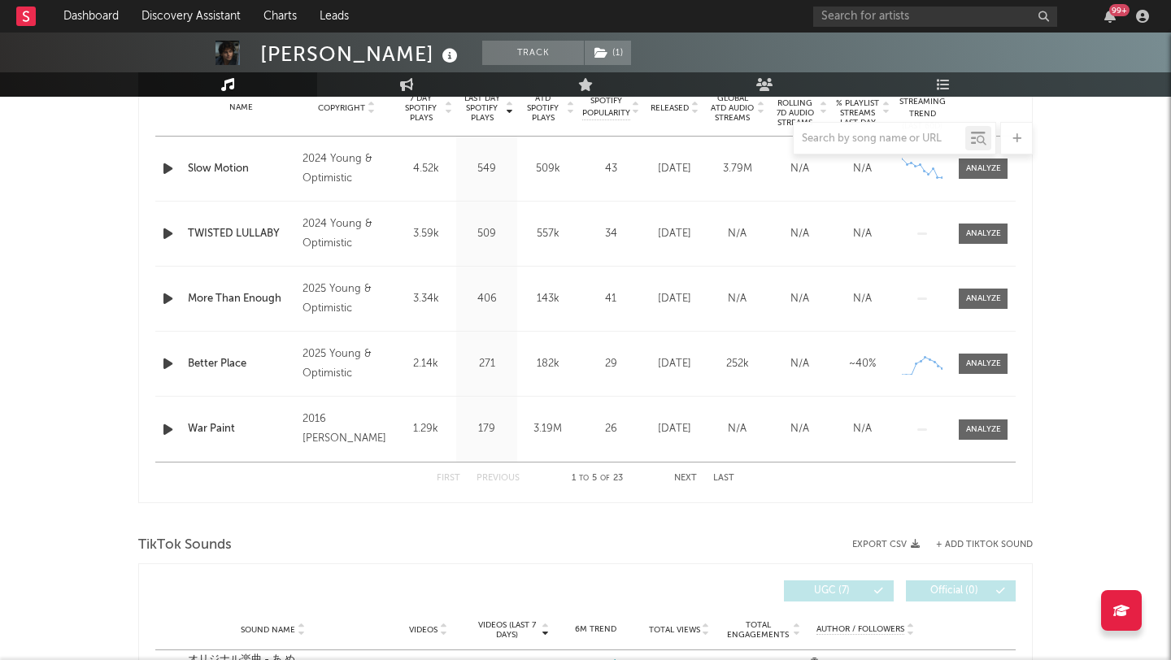
scroll to position [720, 0]
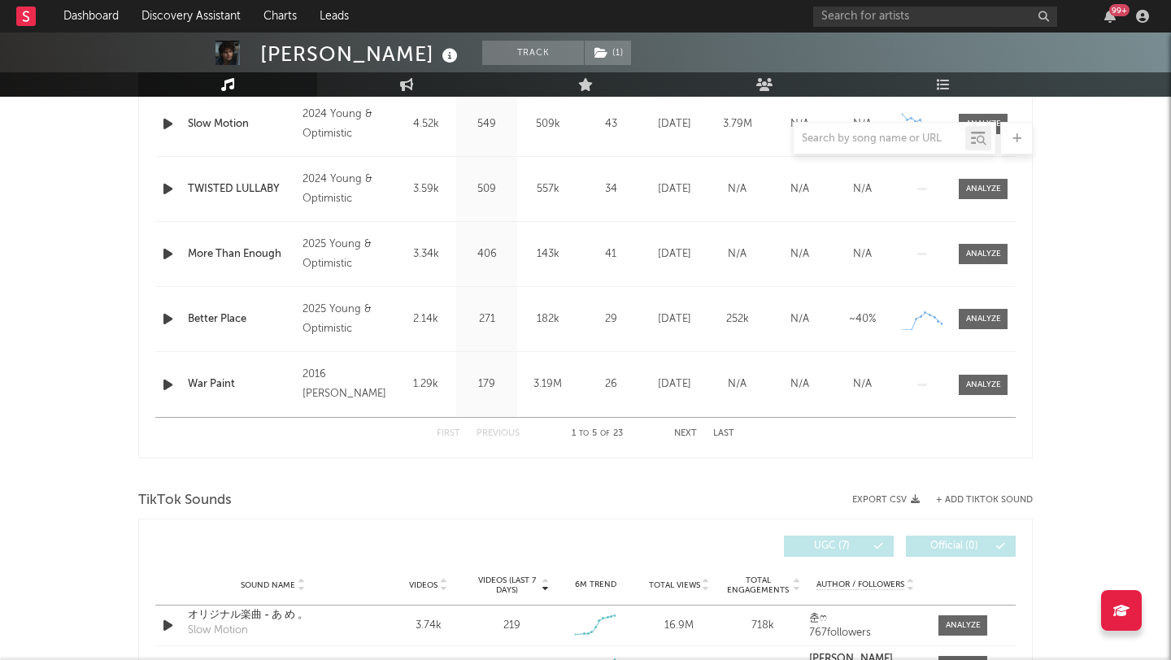
click at [682, 435] on button "Next" at bounding box center [685, 433] width 23 height 9
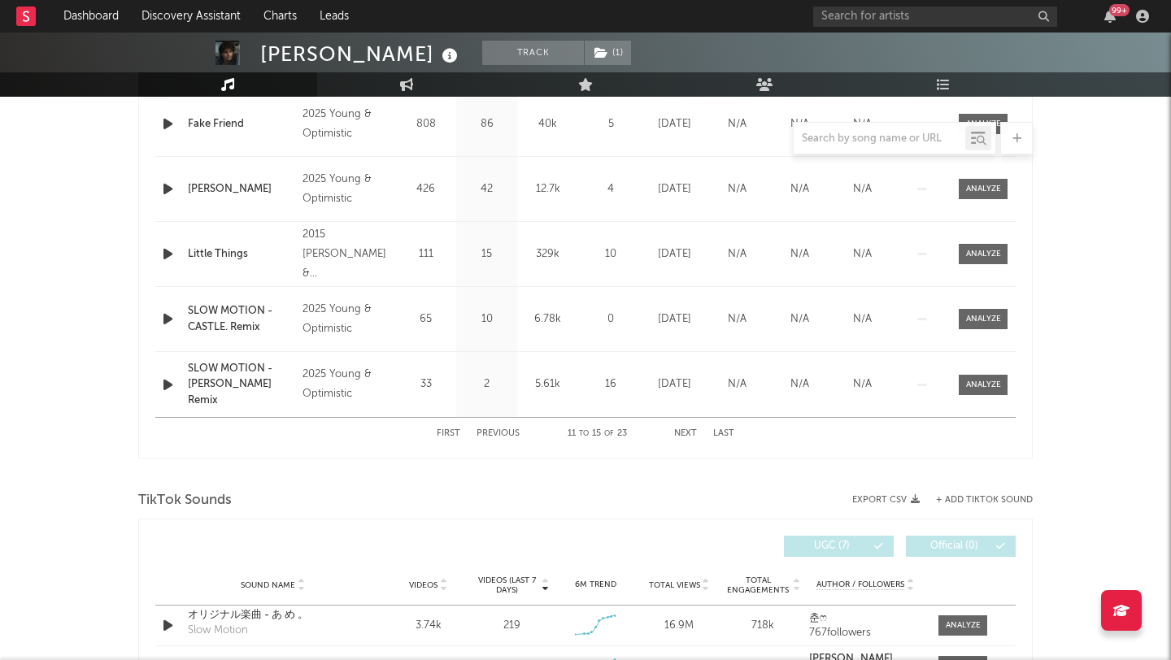
click at [682, 435] on button "Next" at bounding box center [685, 433] width 23 height 9
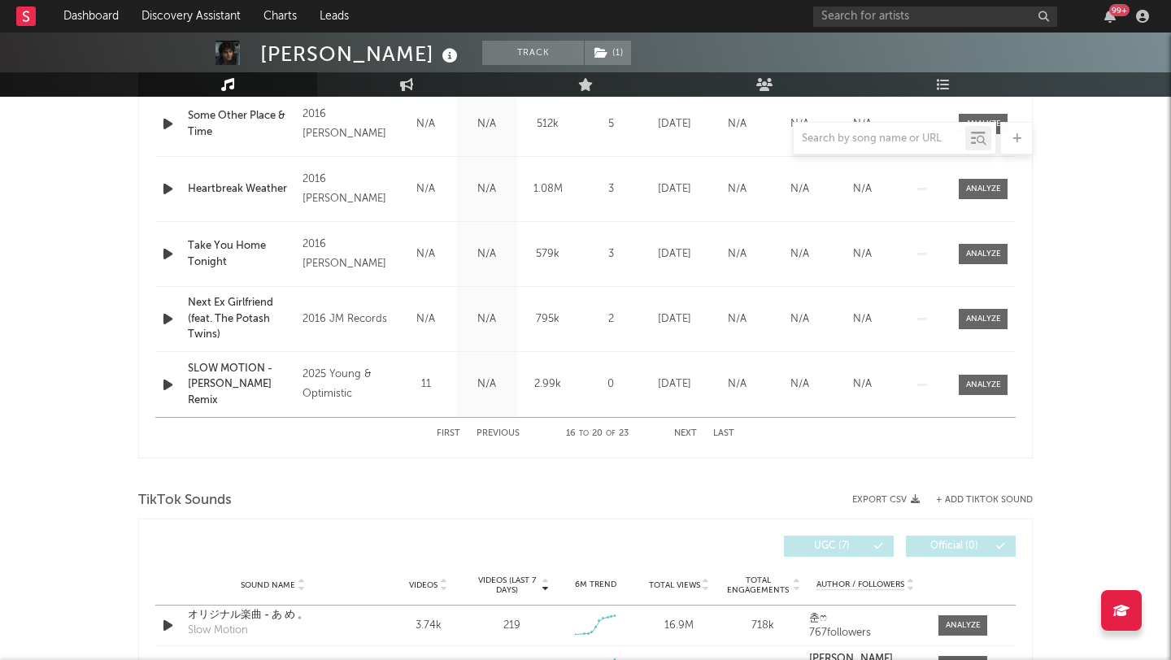
click at [682, 435] on button "Next" at bounding box center [685, 433] width 23 height 9
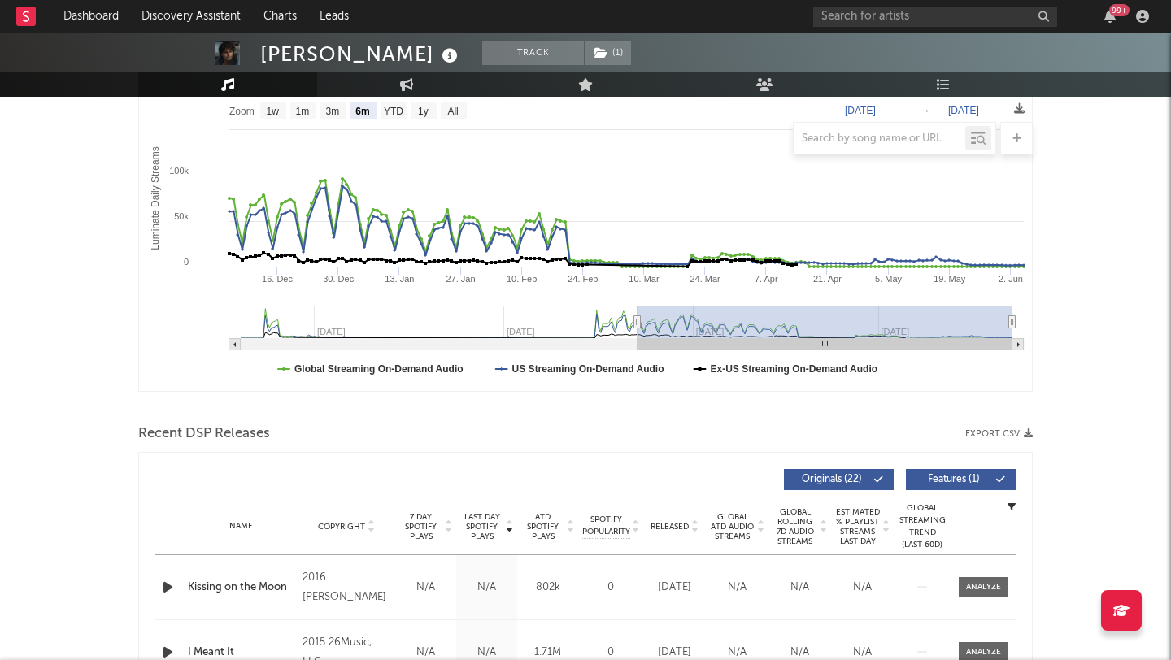
scroll to position [0, 0]
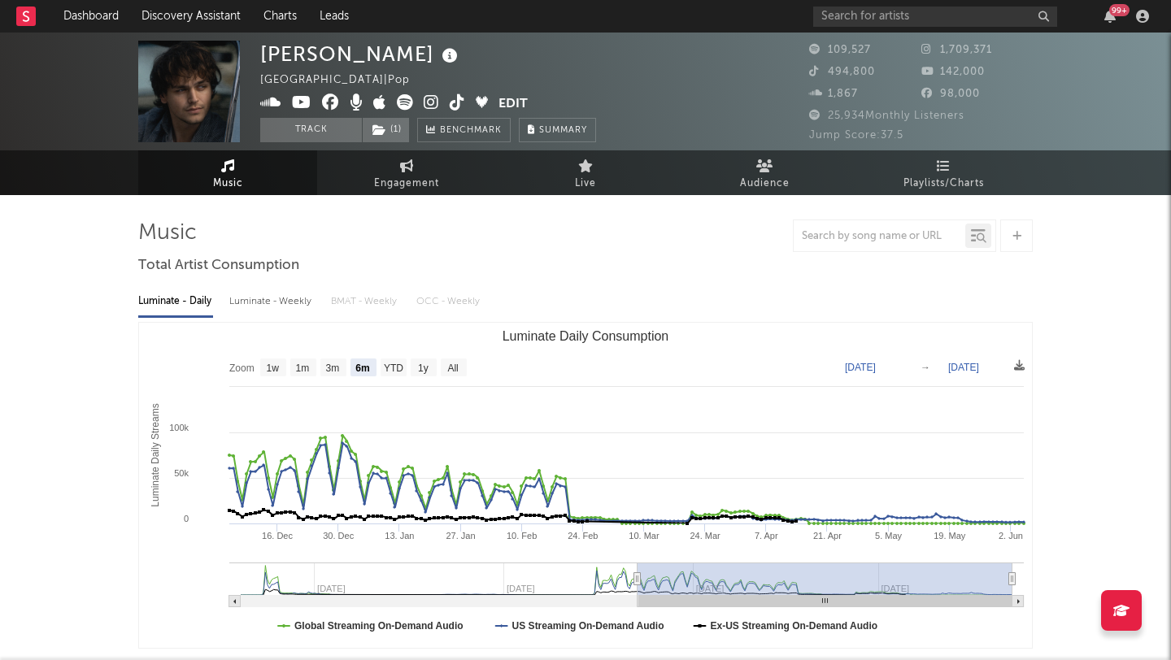
click at [458, 106] on icon at bounding box center [457, 102] width 15 height 16
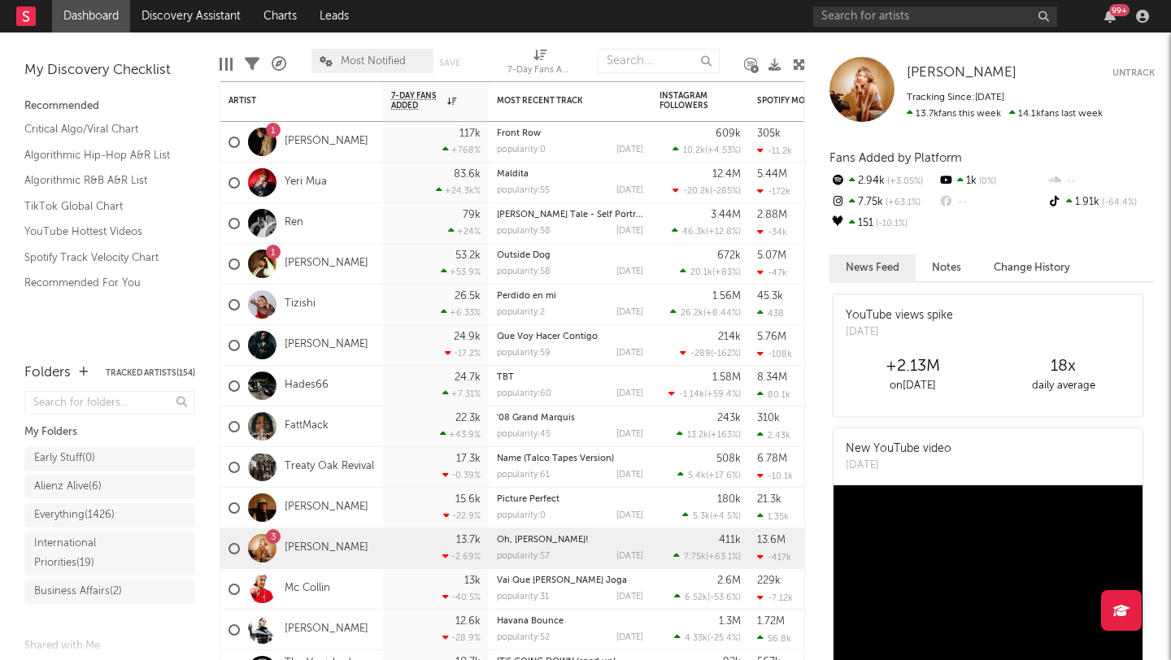
click at [903, 33] on div "[PERSON_NAME] [PERSON_NAME] Untrack Tracking Since: [DATE] 13.7k fans this week…" at bounding box center [988, 347] width 366 height 628
click at [903, 16] on input "text" at bounding box center [935, 17] width 244 height 20
